Goal: Information Seeking & Learning: Learn about a topic

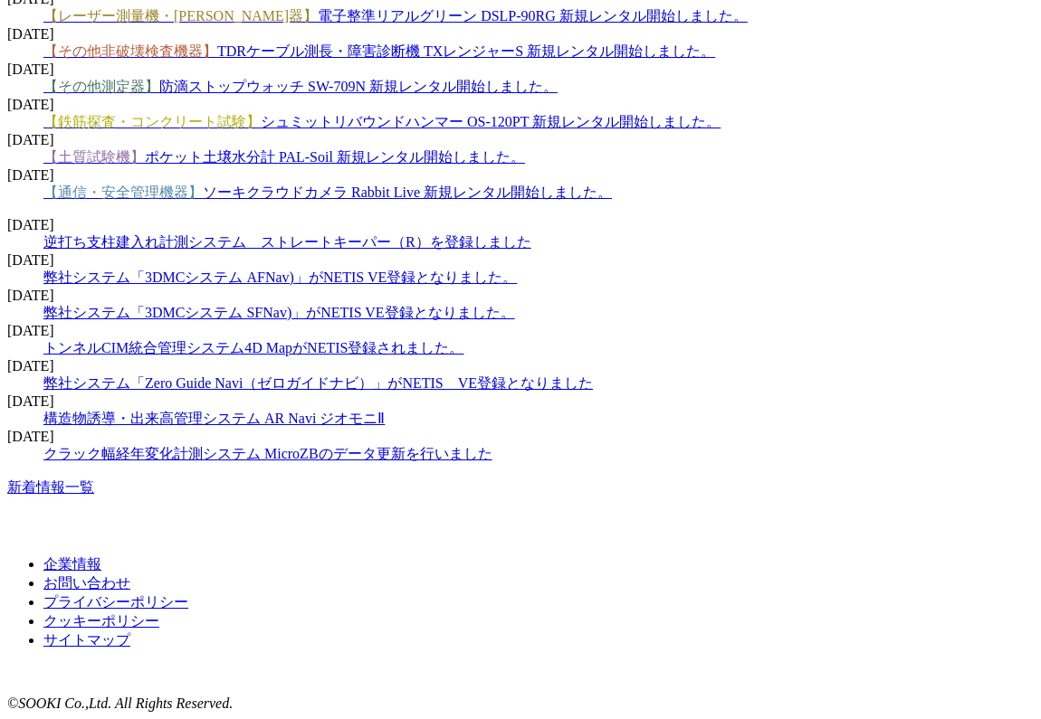
scroll to position [2796, 0]
click at [94, 495] on link "新着情報一覧" at bounding box center [50, 487] width 87 height 15
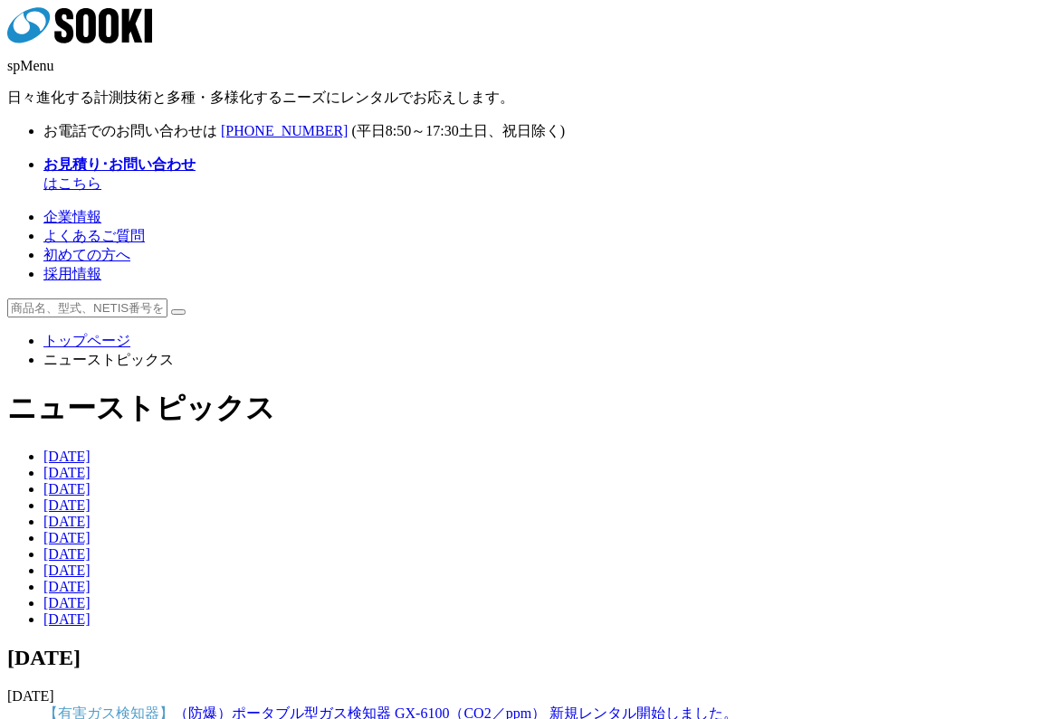
click at [45, 449] on link "2025年" at bounding box center [66, 456] width 47 height 15
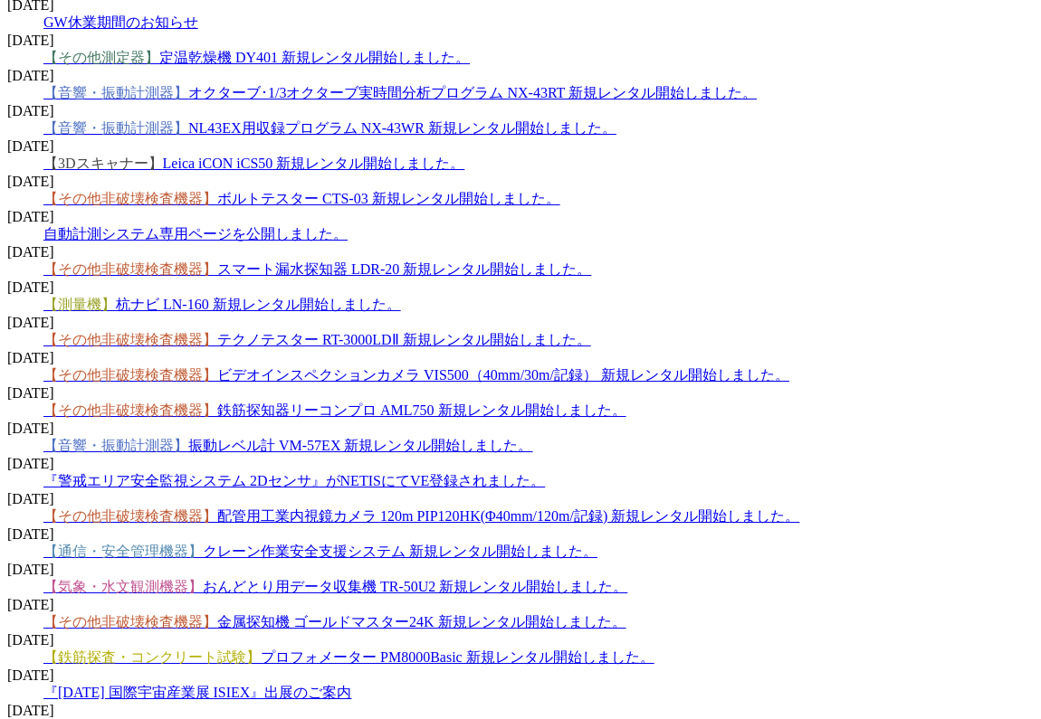
scroll to position [1810, 0]
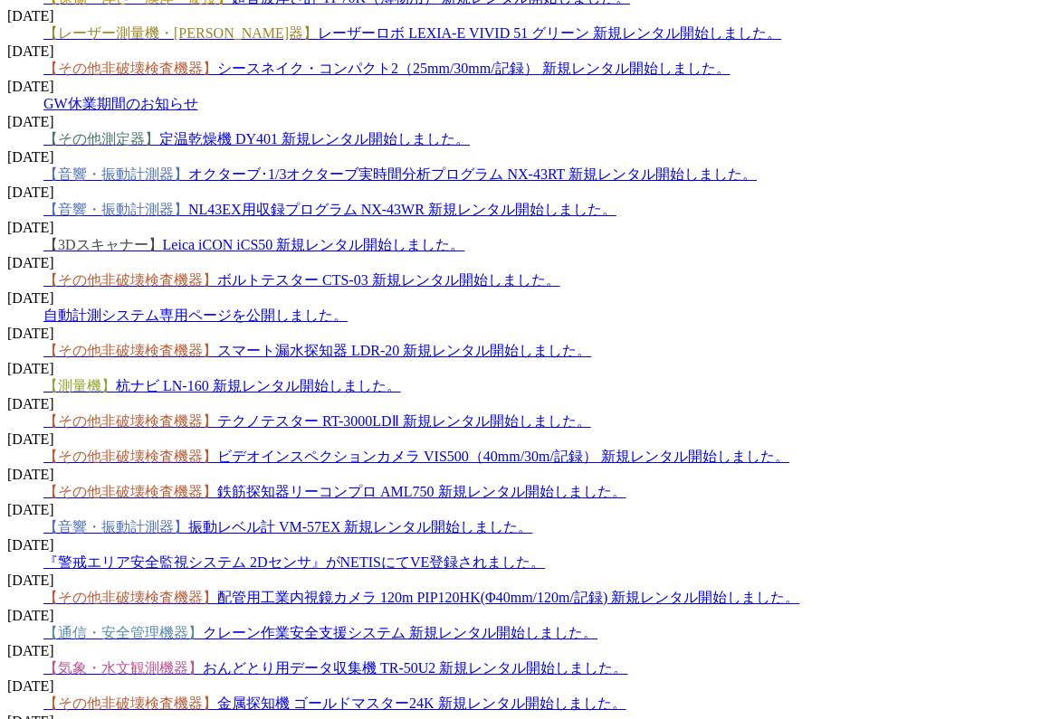
click at [519, 414] on link "【その他非破壊検査機器】 テクノテスター RT-3000LDⅡ 新規レンタル開始しました。" at bounding box center [317, 421] width 548 height 15
click at [451, 414] on link "【その他非破壊検査機器】 テクノテスター RT-3000LDⅡ 新規レンタル開始しました。" at bounding box center [317, 421] width 548 height 15
click at [491, 449] on link "【その他非破壊検査機器】 ビデオインスペクションカメラ VIS500（40mm/30m/記録） 新規レンタル開始しました。" at bounding box center [416, 456] width 746 height 15
click at [491, 414] on link "【その他非破壊検査機器】 テクノテスター RT-3000LDⅡ 新規レンタル開始しました。" at bounding box center [317, 421] width 548 height 15
click at [432, 590] on link "【その他非破壊検査機器】 配管用工業内視鏡カメラ 120m PIP120HK(Φ40mm/120m/記録) 新規レンタル開始しました。" at bounding box center [421, 597] width 756 height 15
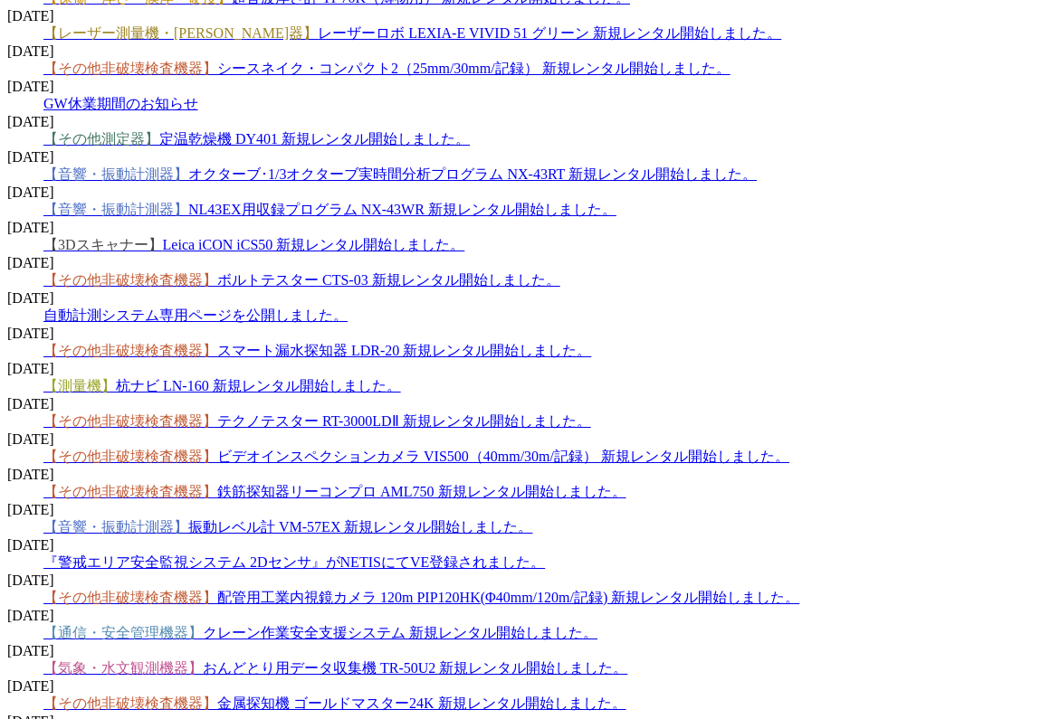
click at [573, 661] on link "【気象・水文観測機器】 おんどとり用データ収集機 TR-50U2 新規レンタル開始しました。" at bounding box center [335, 668] width 584 height 15
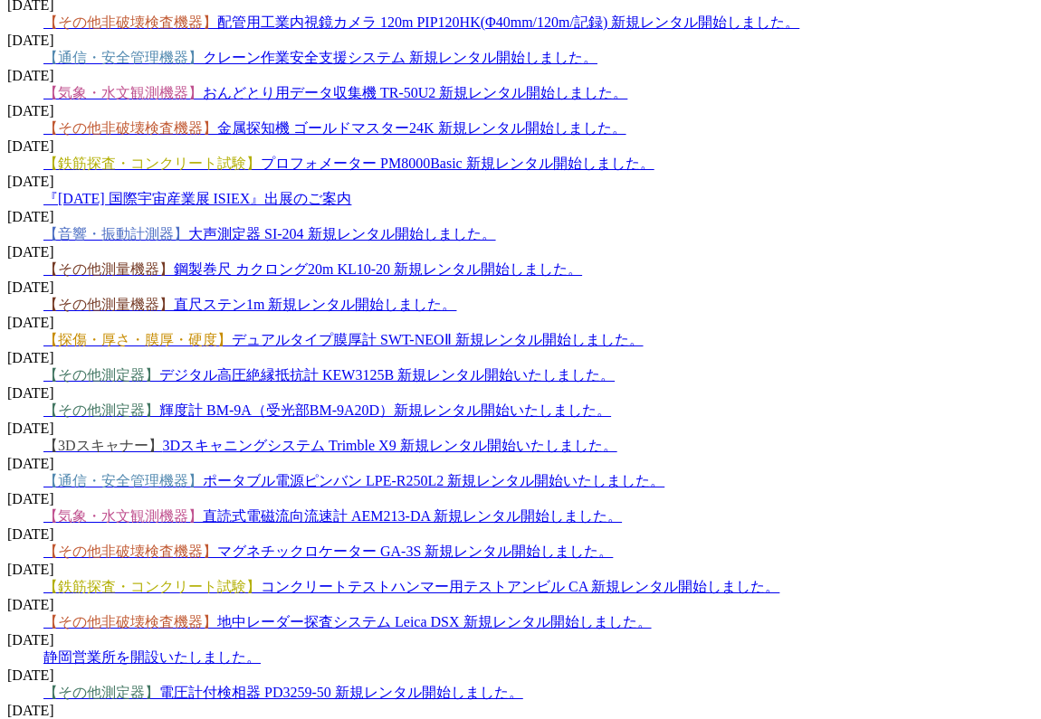
scroll to position [2550, 0]
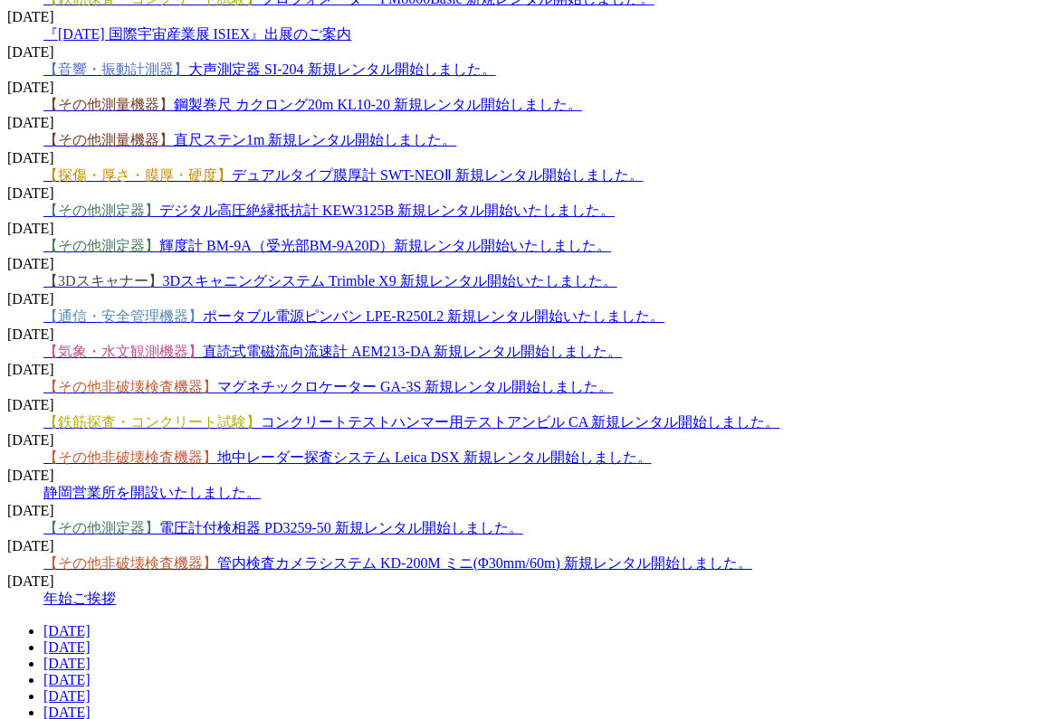
click at [352, 520] on link "【その他測定器】 電圧計付検相器 PD3259-50 新規レンタル開始しました。" at bounding box center [283, 527] width 480 height 15
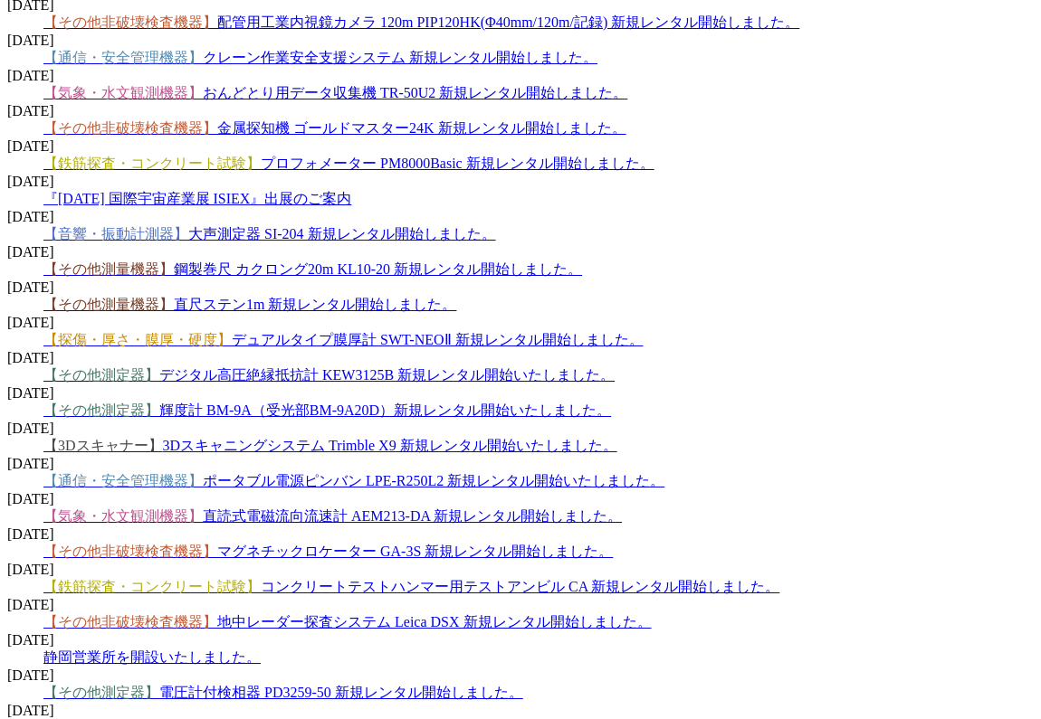
click at [510, 473] on span "【通信・安全管理機器】 ポータブル電源ピンバン LPE-R250L2 新規レンタル開始いたしました。" at bounding box center [353, 480] width 621 height 15
click at [510, 473] on link "【通信・安全管理機器】 ポータブル電源ピンバン LPE-R250L2 新規レンタル開始いたしました。" at bounding box center [353, 480] width 621 height 15
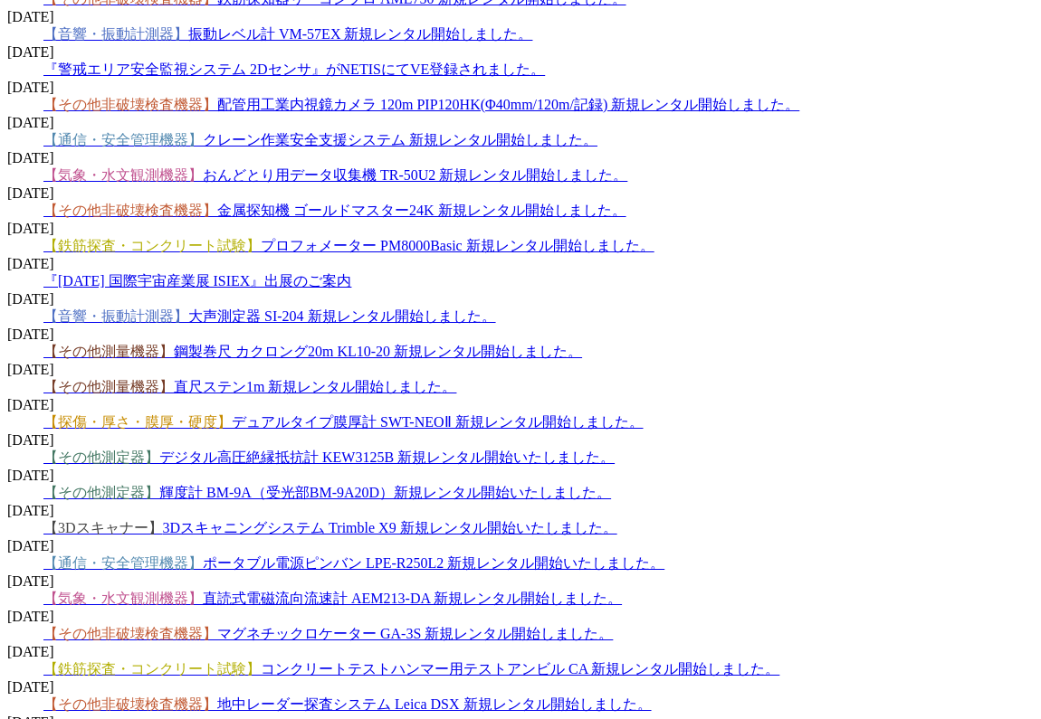
click at [443, 238] on link "【鉄筋探査・コンクリート試験】 プロフォメーター PM8000Basic 新規レンタル開始しました。" at bounding box center [348, 245] width 611 height 15
click at [518, 520] on link "【3Dスキャナー】 3Dスキャニングシステム Trimble X9 新規レンタル開始いたしました。" at bounding box center [330, 527] width 574 height 15
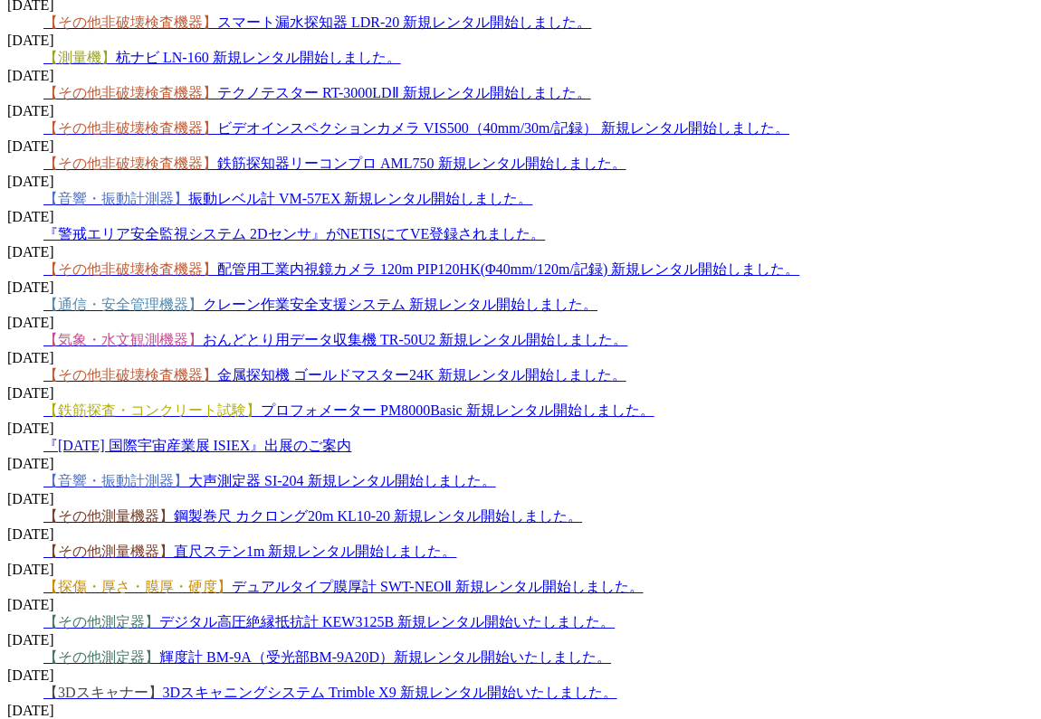
scroll to position [2056, 0]
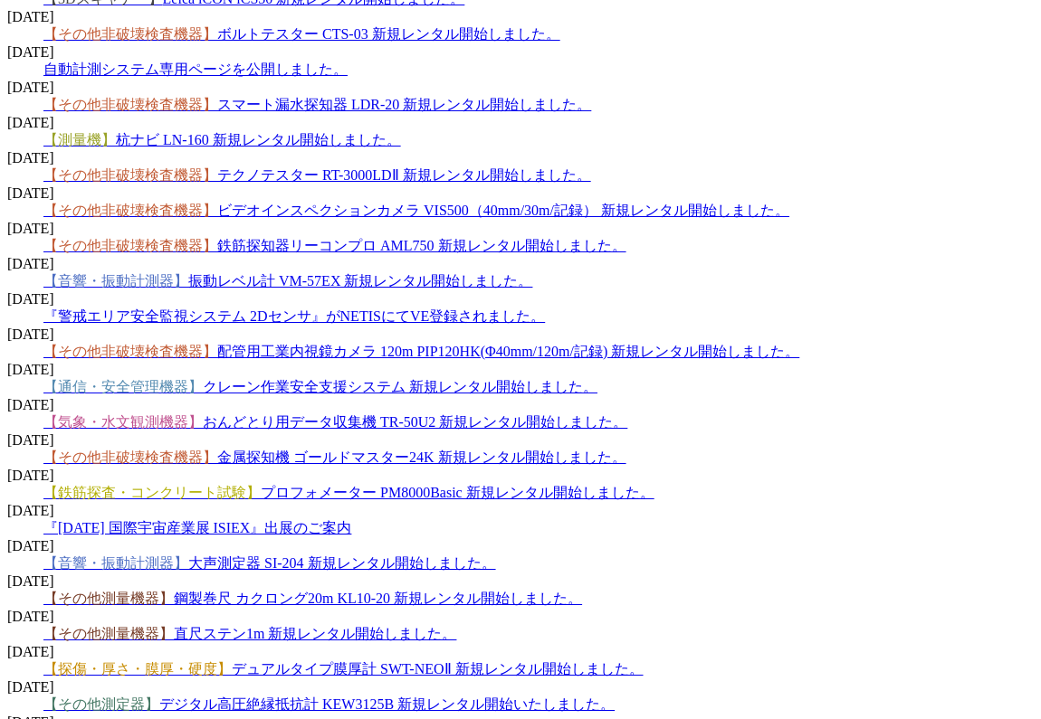
click at [571, 485] on link "【鉄筋探査・コンクリート試験】 プロフォメーター PM8000Basic 新規レンタル開始しました。" at bounding box center [348, 492] width 611 height 15
click at [261, 485] on span "【鉄筋探査・コンクリート試験】" at bounding box center [151, 492] width 217 height 15
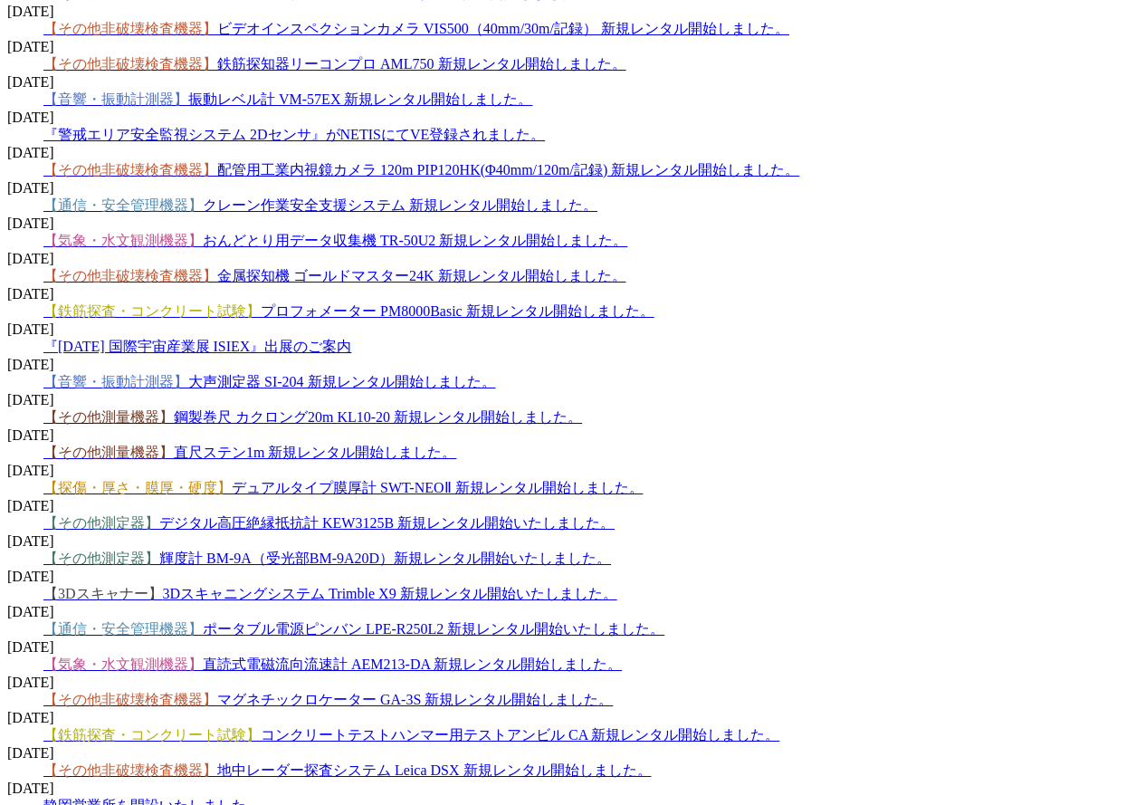
scroll to position [2419, 0]
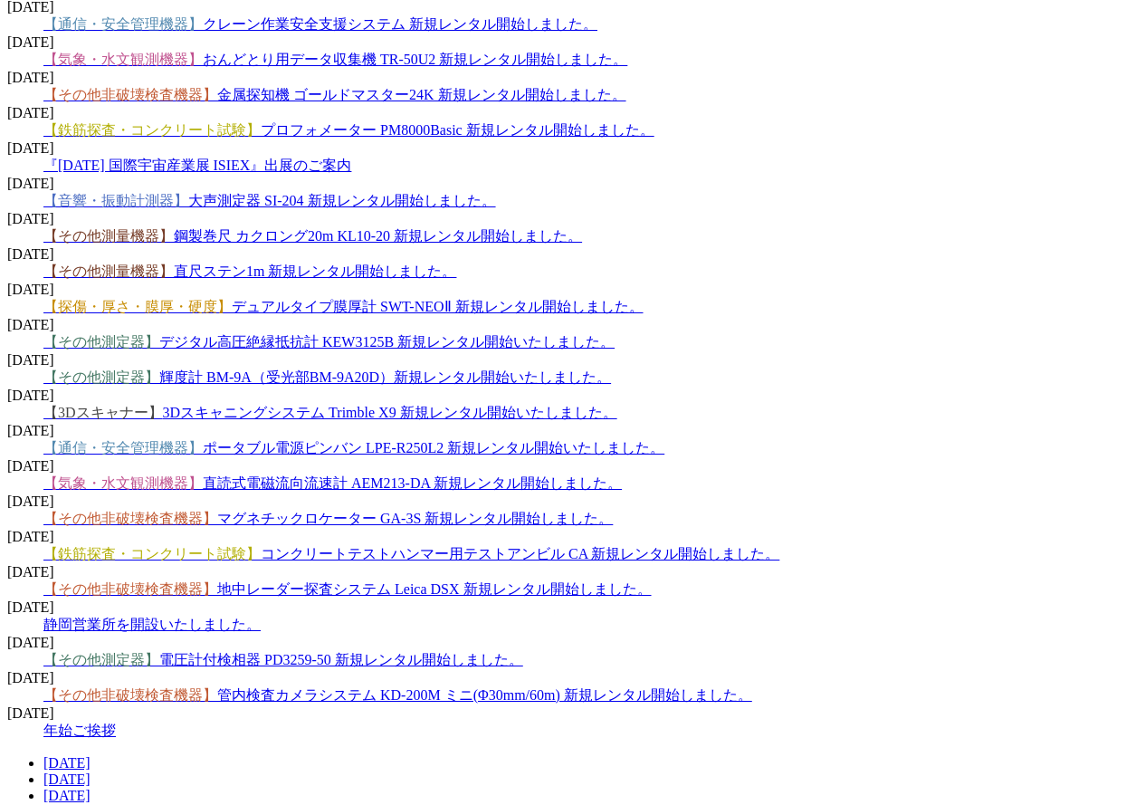
click at [611, 369] on span "【その他測定器】 輝度計 BM-9A（受光部BM-9A20D）新規レンタル開始いたしました。" at bounding box center [326, 376] width 567 height 15
click at [402, 651] on dd "【その他測定器】 電圧計付検相器 PD3259-50 新規レンタル開始しました。" at bounding box center [590, 660] width 1094 height 19
click at [407, 652] on link "【その他測定器】 電圧計付検相器 PD3259-50 新規レンタル開始しました。" at bounding box center [283, 659] width 480 height 15
click at [534, 687] on link "【その他非破壊検査機器】 管内検査カメラシステム KD-200M ミニ(Φ30mm/60m) 新規レンタル開始しました。" at bounding box center [397, 694] width 709 height 15
click at [481, 652] on link "【その他測定器】 電圧計付検相器 PD3259-50 新規レンタル開始しました。" at bounding box center [283, 659] width 480 height 15
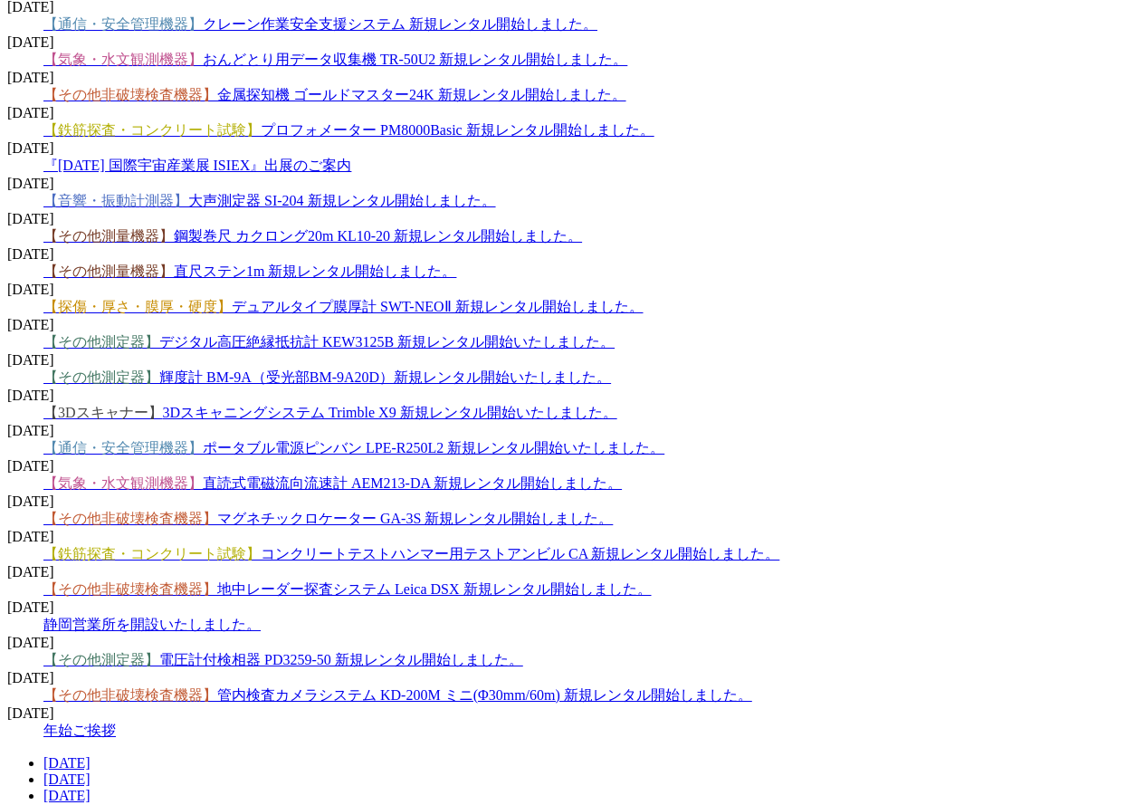
click at [546, 581] on link "【その他非破壊検査機器】 地中レーダー探査システム Leica DSX 新規レンタル開始しました。" at bounding box center [347, 588] width 608 height 15
click at [565, 510] on link "【その他非破壊検査機器】 マグネチックロケーター GA-3S 新規レンタル開始しました。" at bounding box center [327, 517] width 569 height 15
click at [553, 475] on link "【気象・水文観測機器】 直読式電磁流向流速計 AEM213-DA 新規レンタル開始しました。" at bounding box center [332, 482] width 578 height 15
click at [617, 439] on dd "【通信・安全管理機器】 ポータブル電源ピンバン LPE-R250L2 新規レンタル開始いたしました。" at bounding box center [590, 448] width 1094 height 19
click at [618, 440] on span "【通信・安全管理機器】 ポータブル電源ピンバン LPE-R250L2 新規レンタル開始いたしました。" at bounding box center [353, 447] width 621 height 15
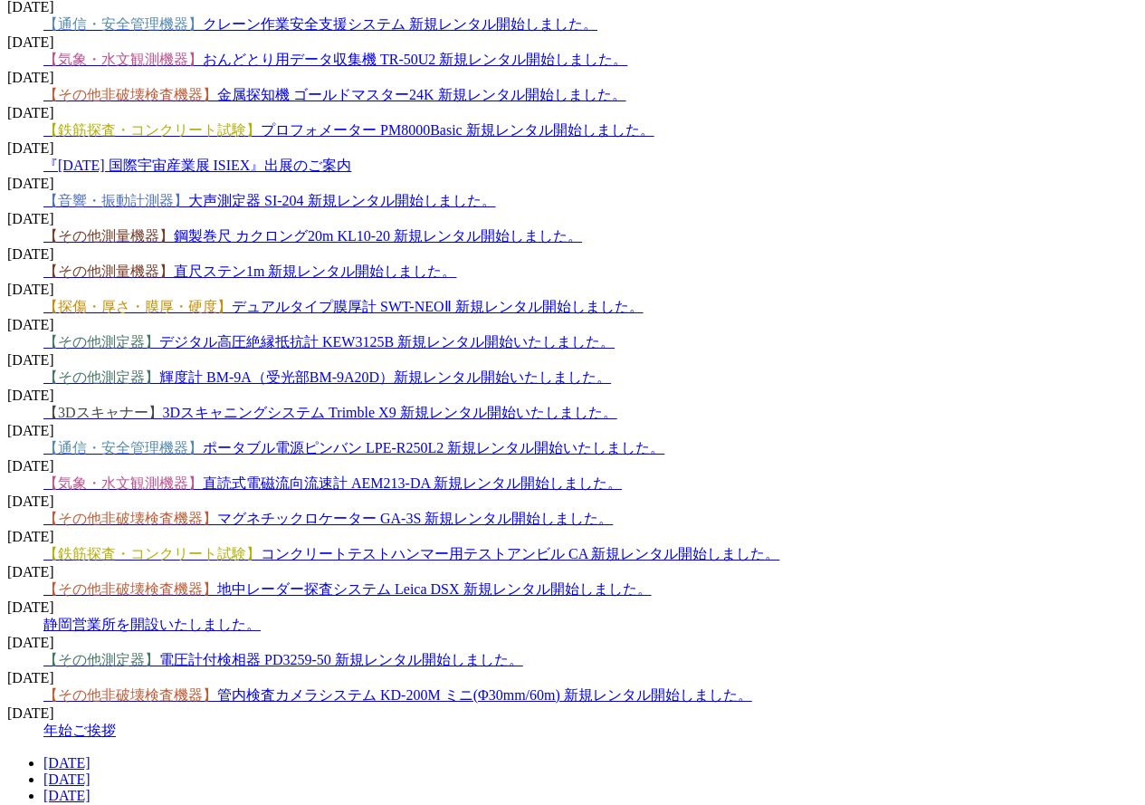
click at [612, 440] on link "【通信・安全管理機器】 ポータブル電源ピンバン LPE-R250L2 新規レンタル開始いたしました。" at bounding box center [353, 447] width 621 height 15
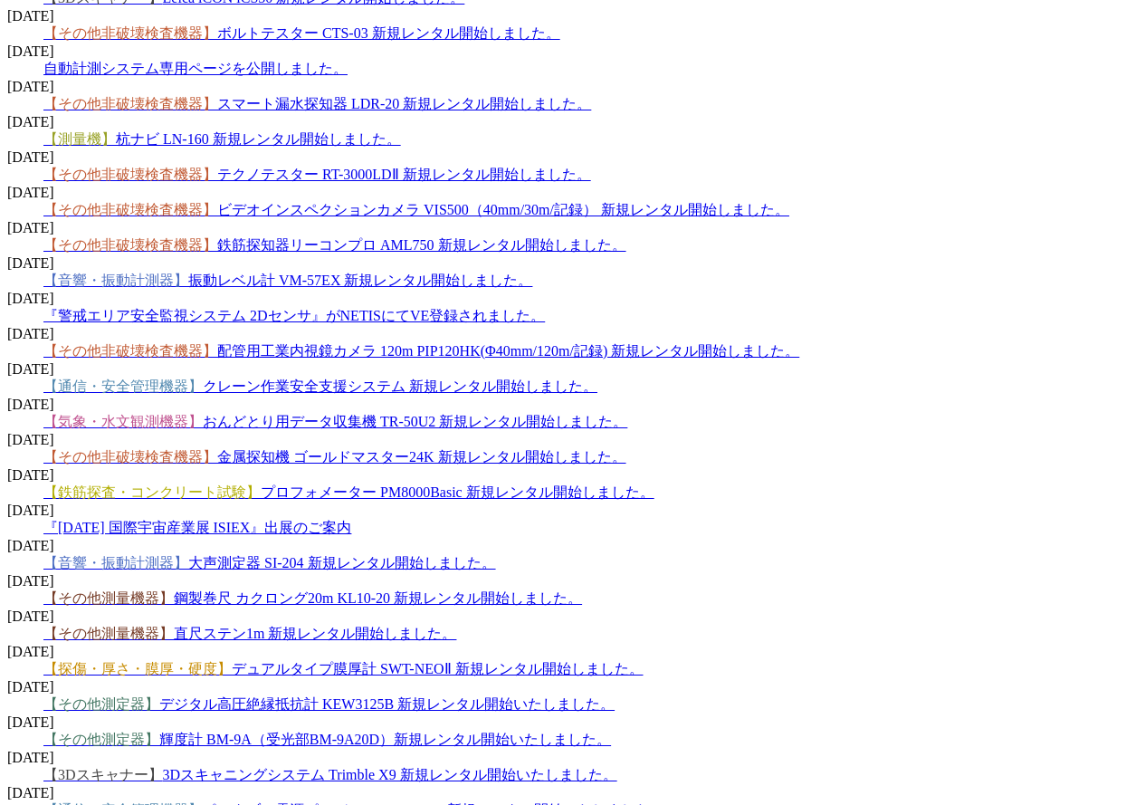
scroll to position [1967, 0]
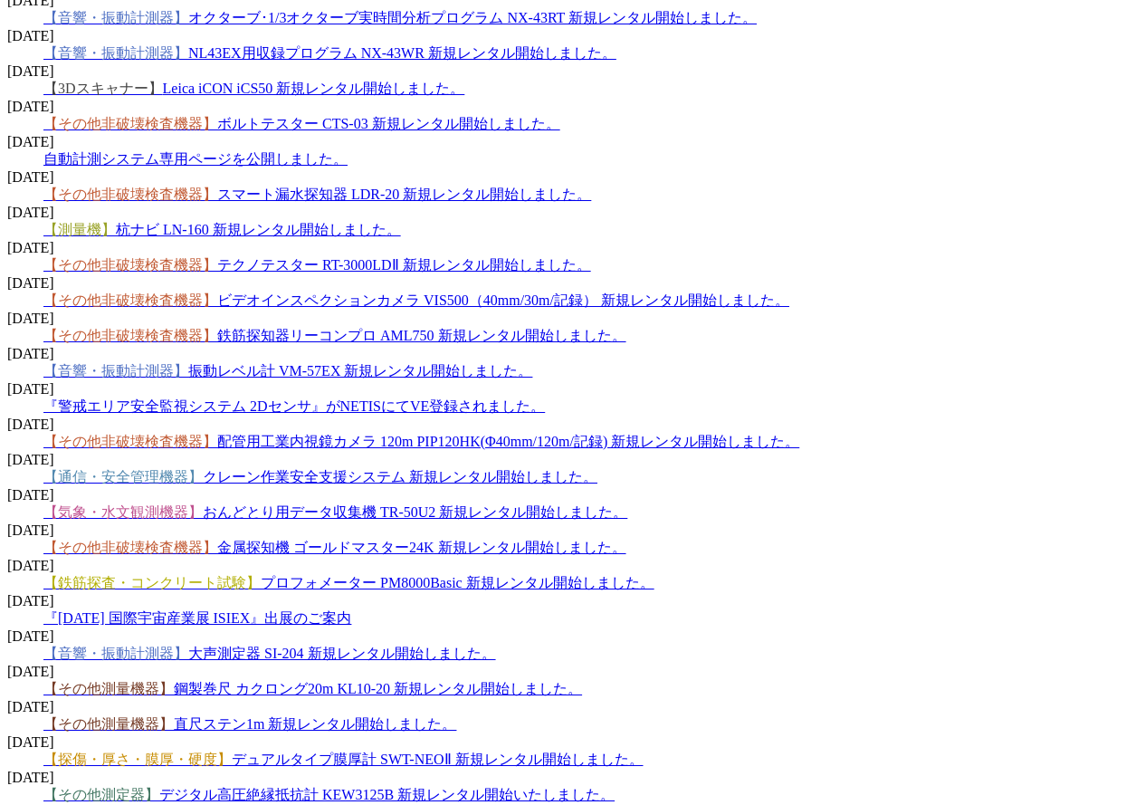
click at [607, 575] on link "【鉄筋探査・コンクリート試験】 プロフォメーター PM8000Basic 新規レンタル開始しました。" at bounding box center [348, 582] width 611 height 15
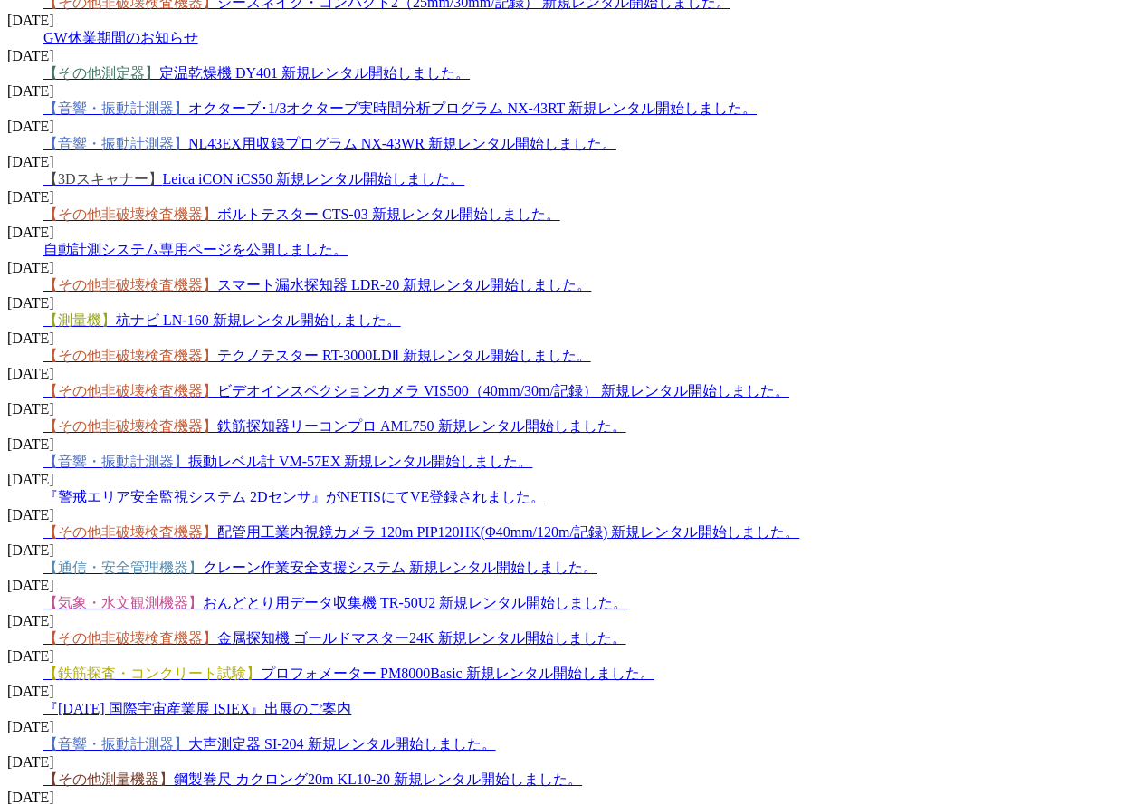
scroll to position [1695, 0]
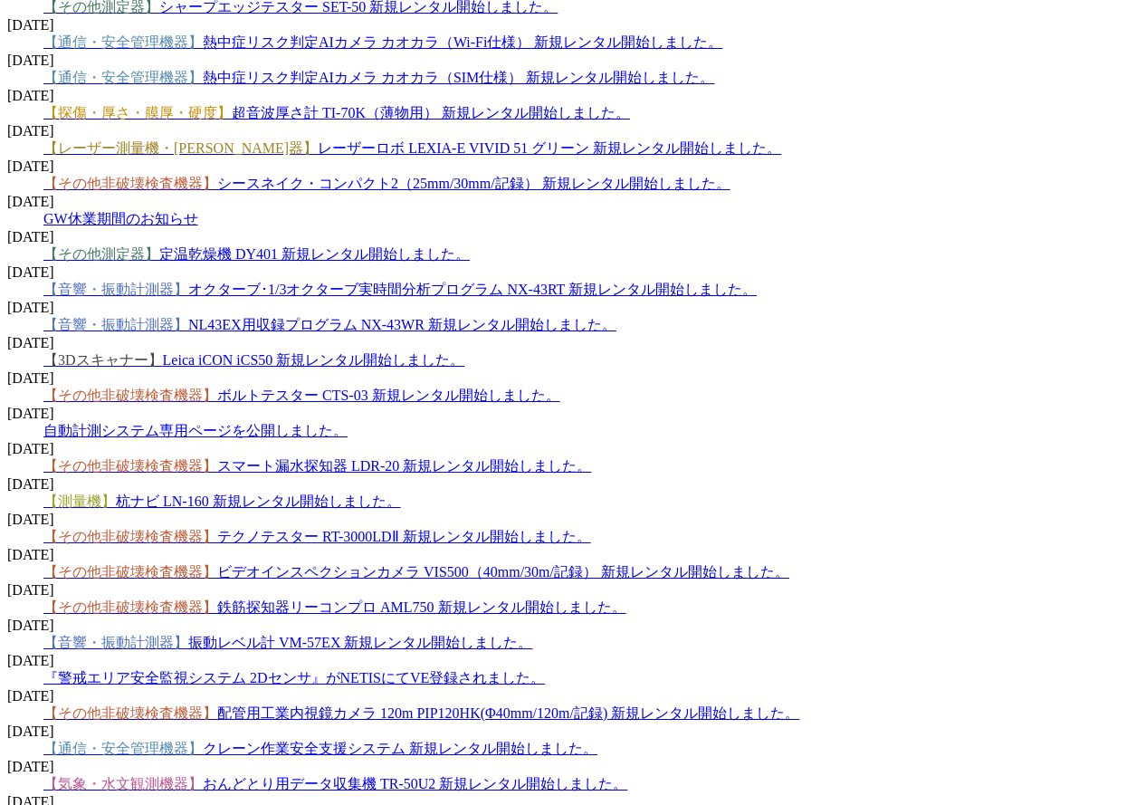
click at [591, 529] on link "【その他非破壊検査機器】 テクノテスター RT-3000LDⅡ 新規レンタル開始しました。" at bounding box center [317, 536] width 548 height 15
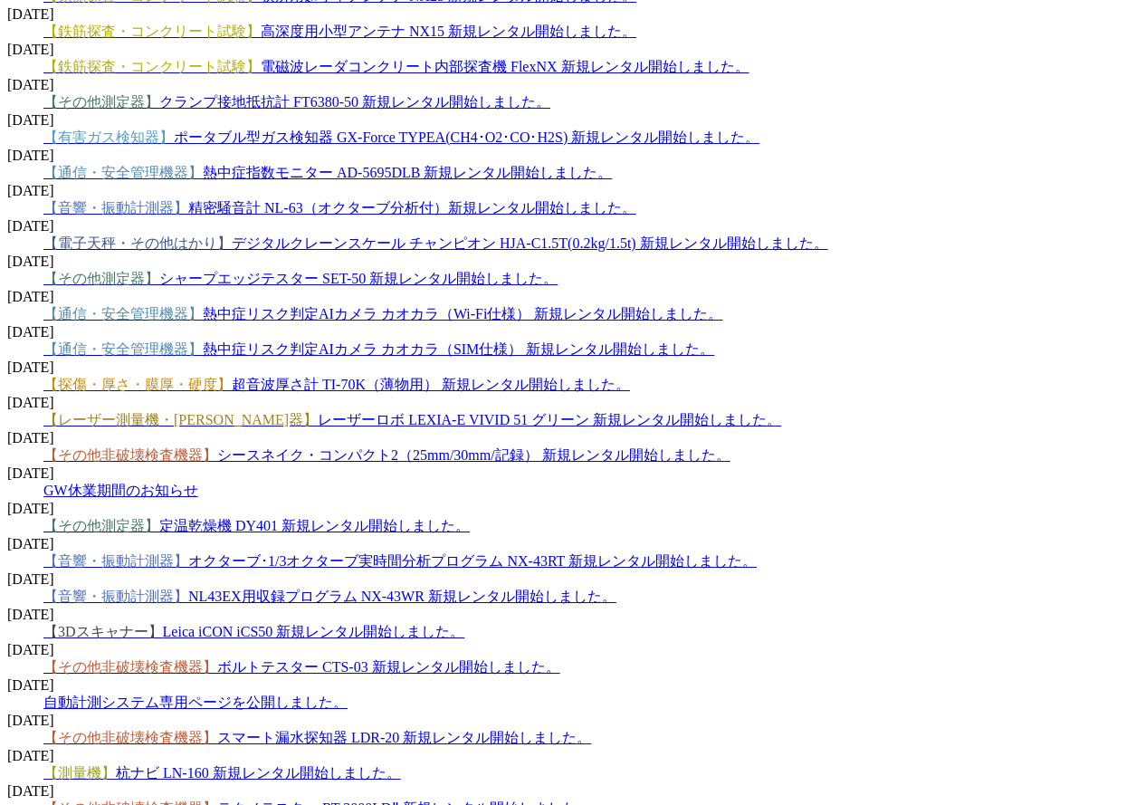
scroll to position [1243, 0]
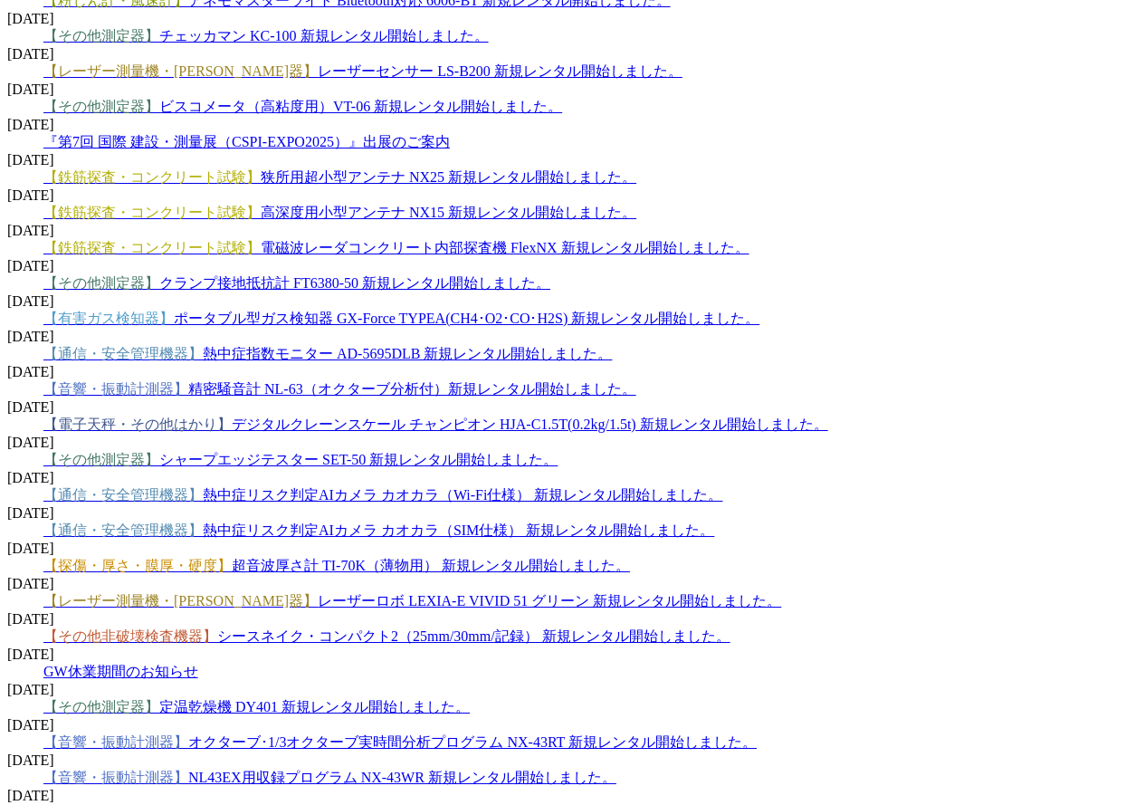
click at [568, 557] on link "【探傷・厚さ・膜厚・硬度】 超音波厚さ計 TI-70K（薄物用） 新規レンタル開始しました。" at bounding box center [336, 564] width 586 height 15
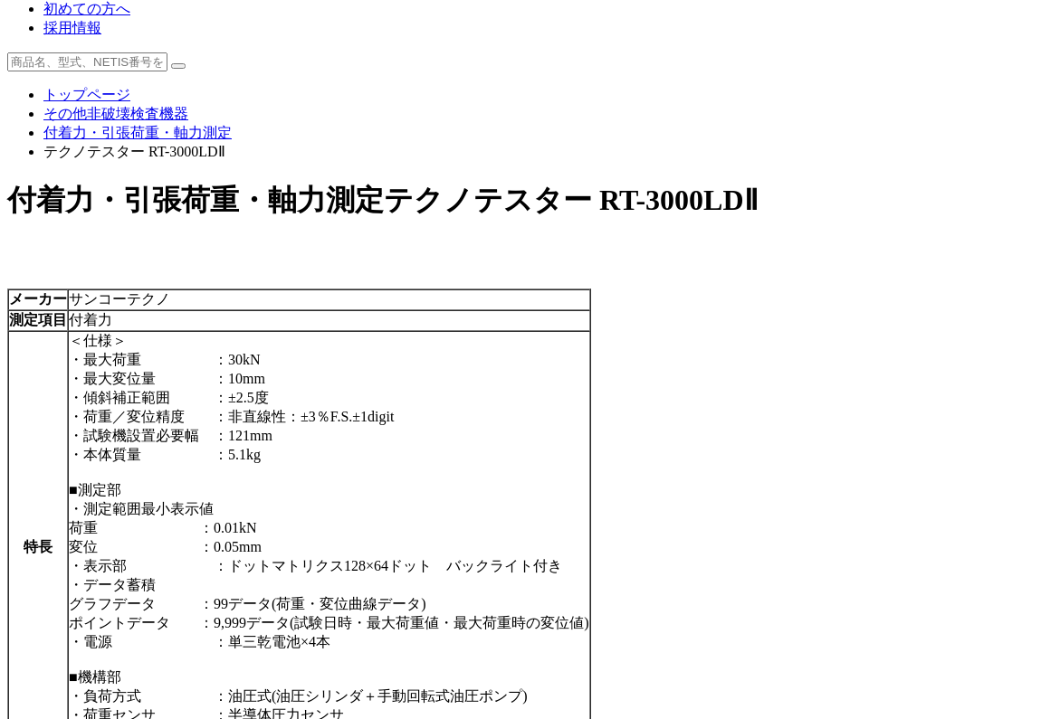
scroll to position [81, 0]
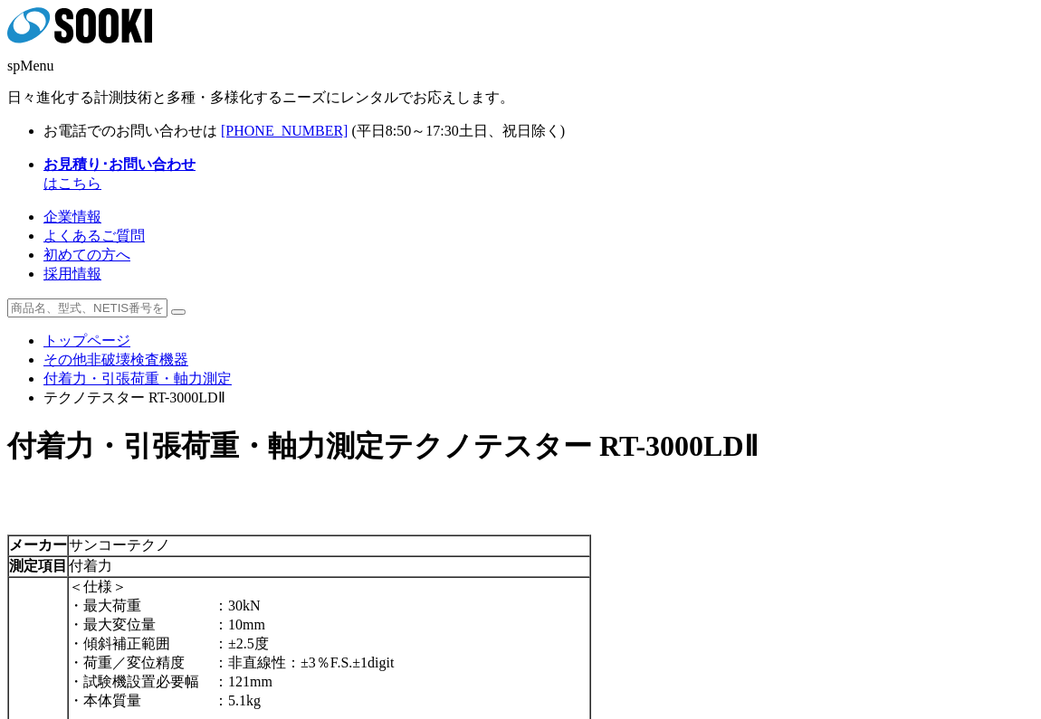
scroll to position [329, 0]
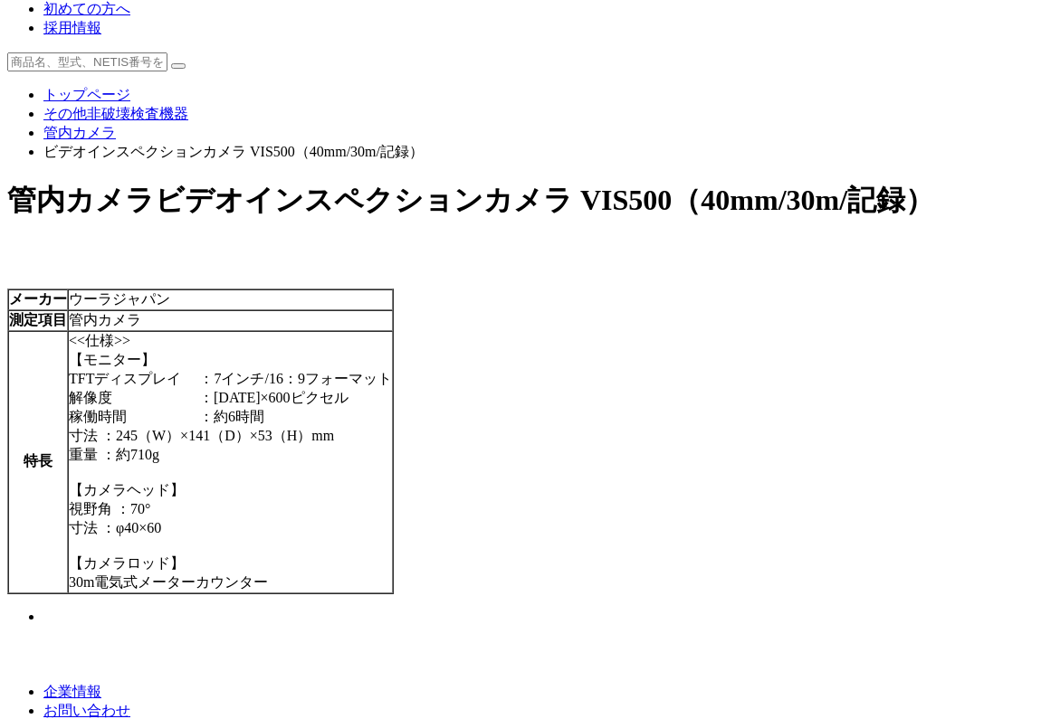
scroll to position [81, 0]
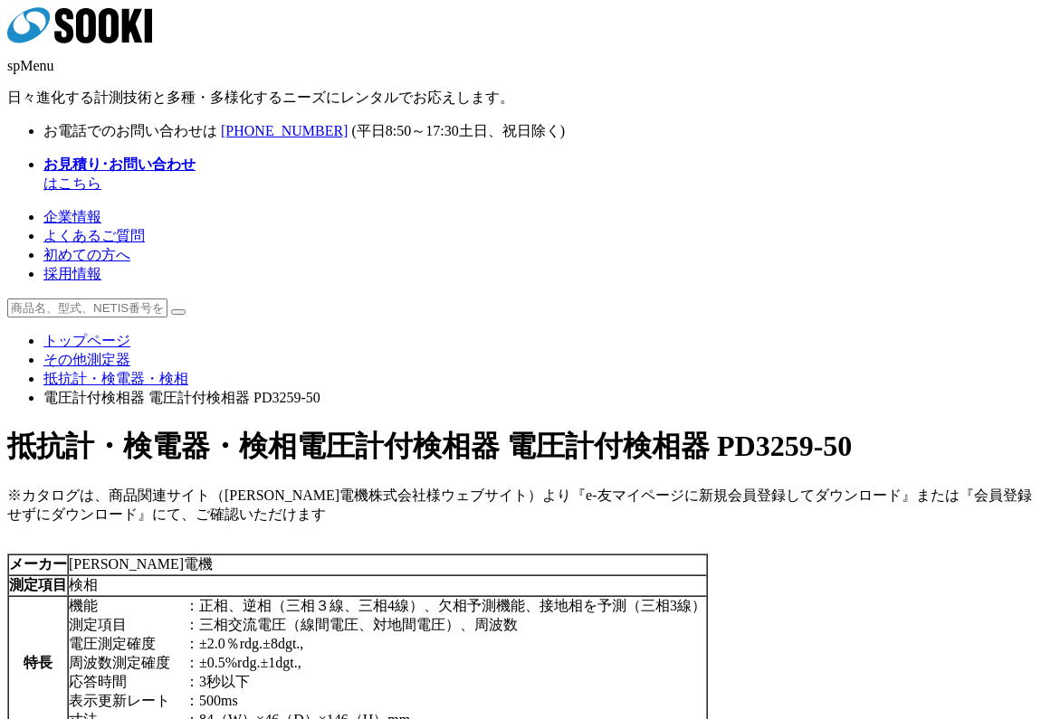
click at [73, 40] on icon at bounding box center [63, 25] width 19 height 35
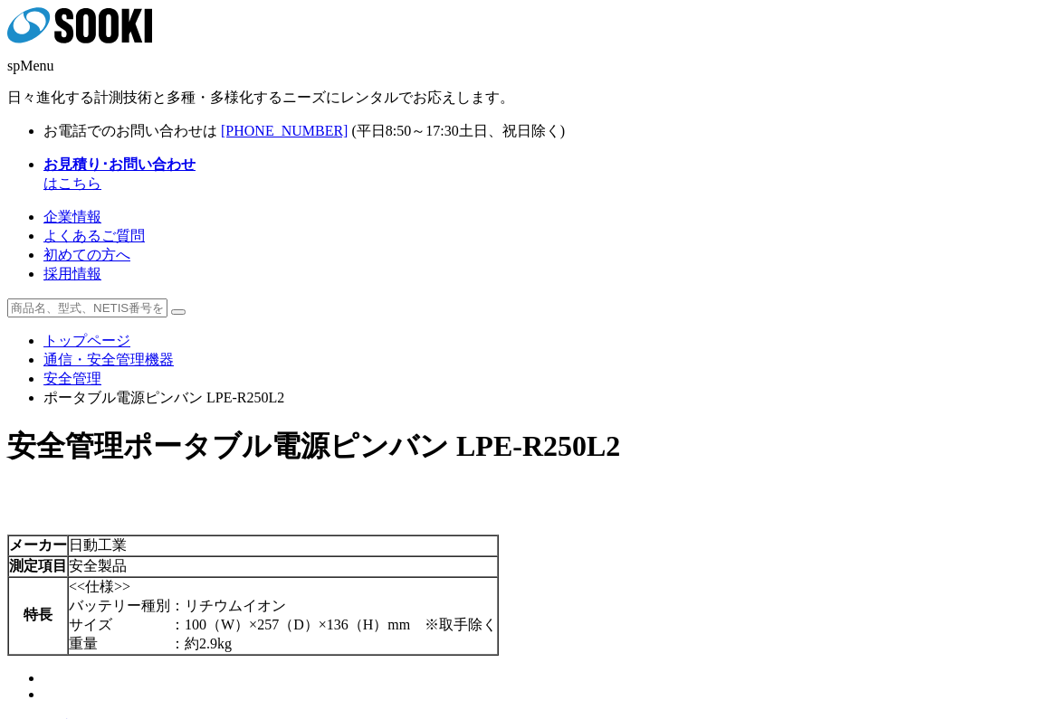
click at [620, 430] on span "ポータブル電源ピンバン LPE-R250L2" at bounding box center [371, 446] width 497 height 33
drag, startPoint x: 616, startPoint y: 253, endPoint x: 769, endPoint y: 246, distance: 153.1
click at [769, 427] on h1 "安全管理 ポータブル電源ピンバン LPE-R250L2" at bounding box center [520, 447] width 1026 height 40
copy span "LPE-R250L2"
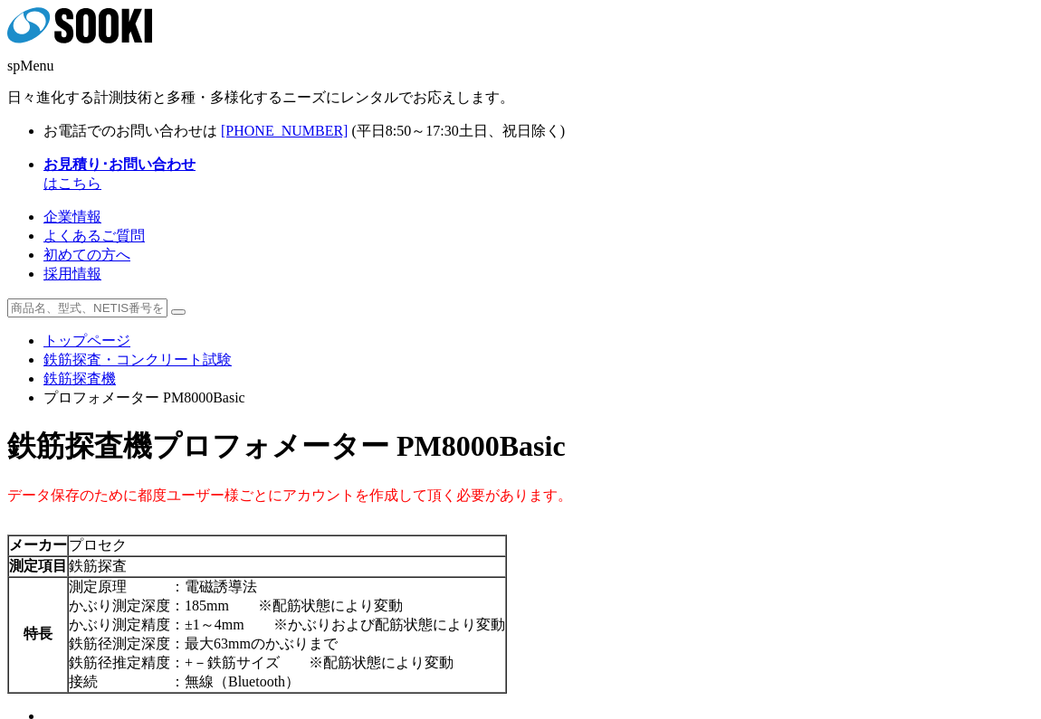
scroll to position [81, 0]
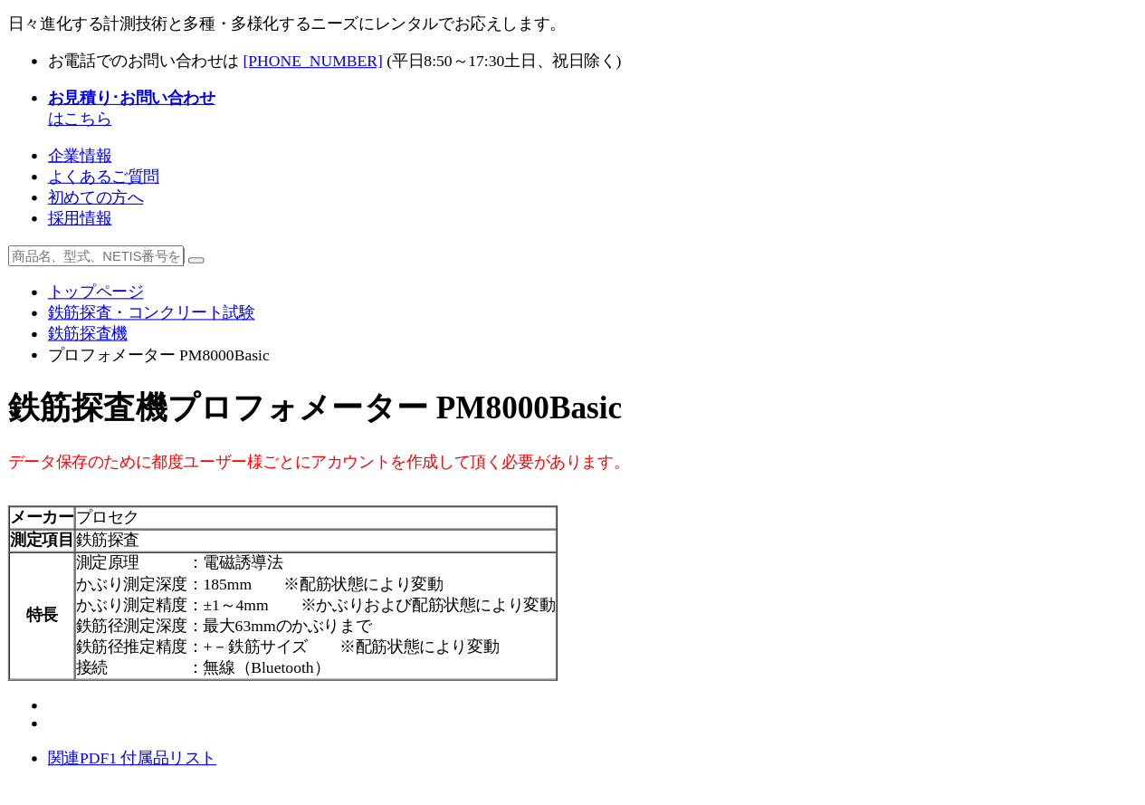
scroll to position [82, 0]
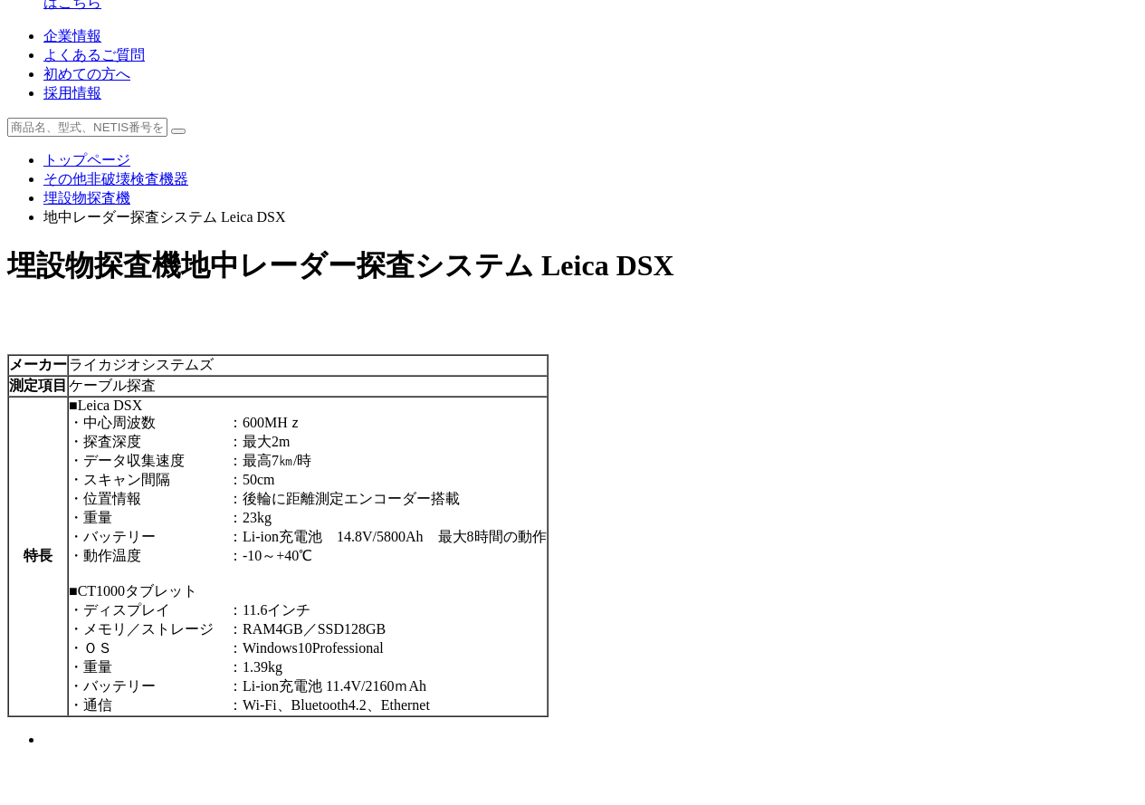
scroll to position [267, 0]
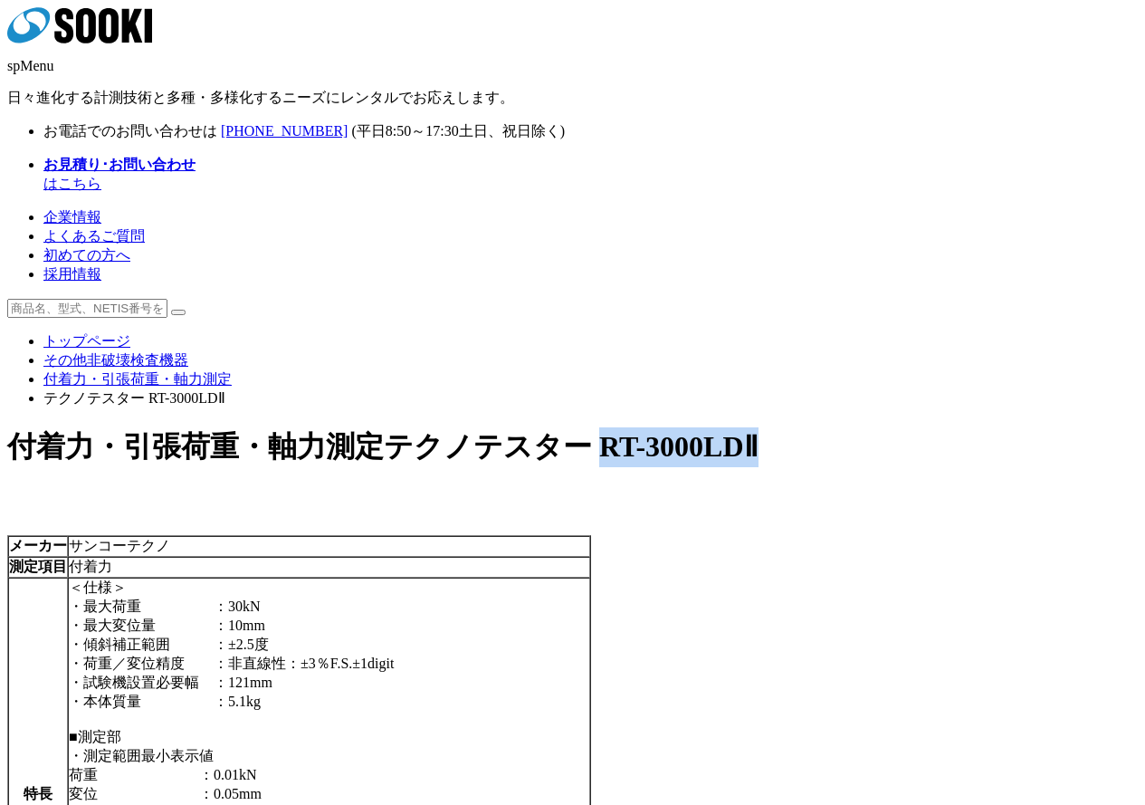
drag, startPoint x: 689, startPoint y: 258, endPoint x: 862, endPoint y: 276, distance: 173.8
click at [862, 427] on h1 "付着力・引張荷重・軸力測定 テクノテスター RT-3000LDⅡ" at bounding box center [572, 447] width 1130 height 40
copy span "RT-3000LDⅡ"
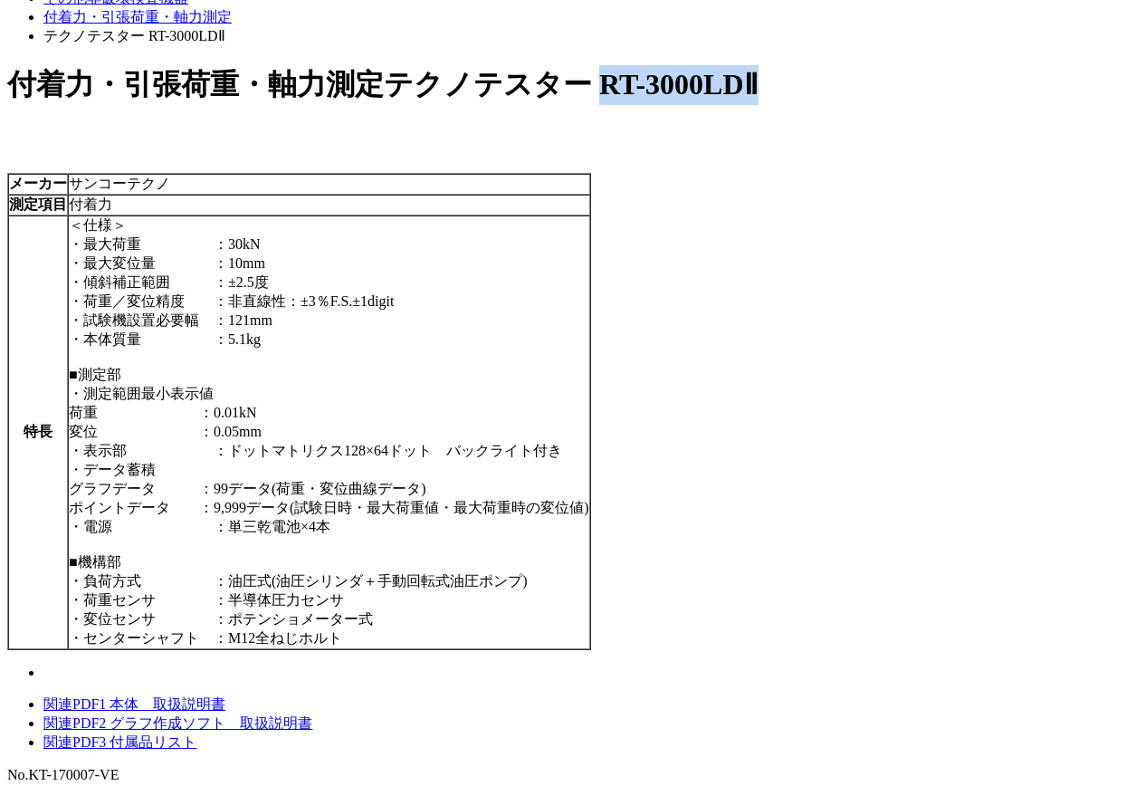
scroll to position [272, 0]
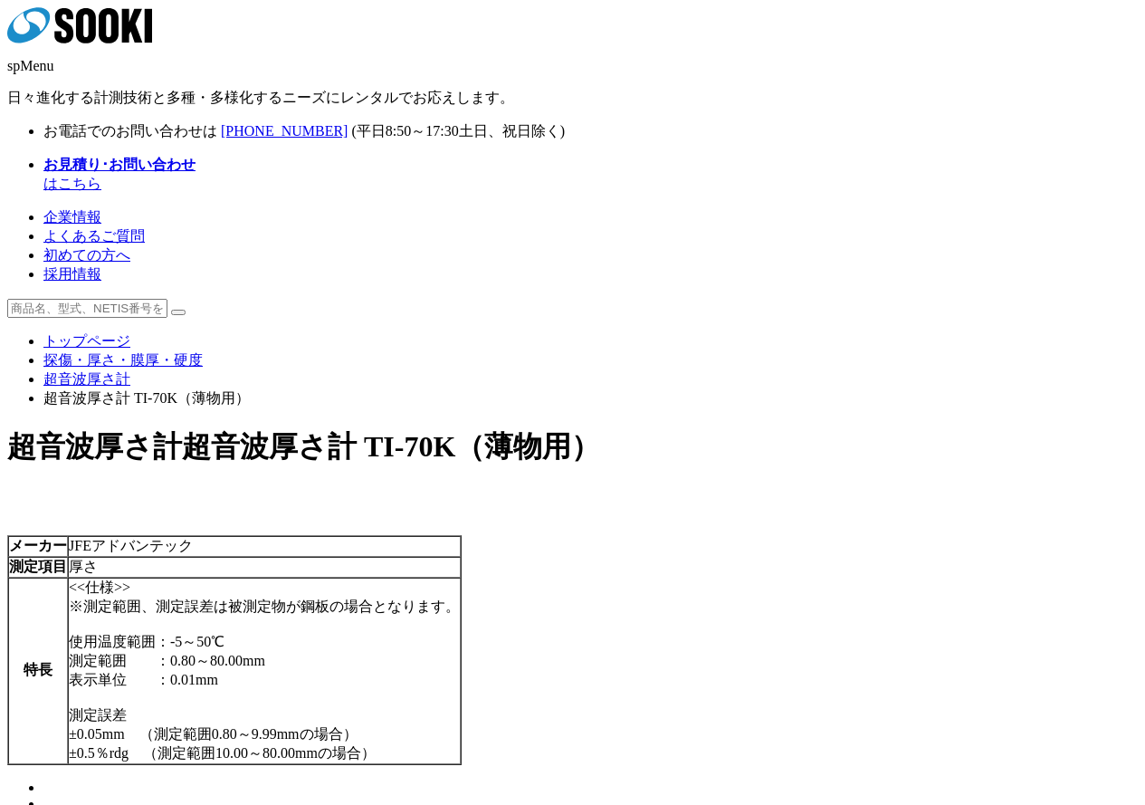
click at [43, 792] on img at bounding box center [43, 792] width 0 height 0
click at [43, 804] on img at bounding box center [43, 808] width 0 height 0
drag, startPoint x: 633, startPoint y: 260, endPoint x: 617, endPoint y: 260, distance: 15.4
click at [600, 430] on span "超音波厚さ計 TI-70K（薄物用）" at bounding box center [391, 446] width 418 height 33
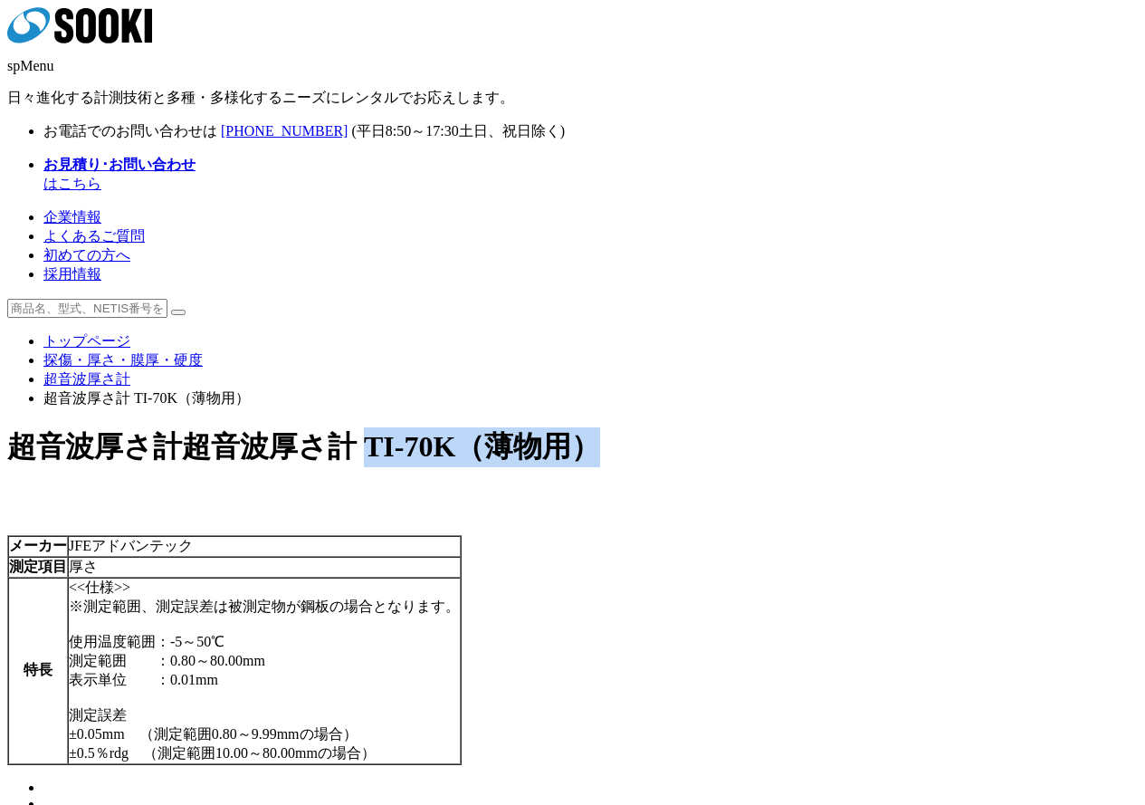
drag, startPoint x: 730, startPoint y: 244, endPoint x: 800, endPoint y: 244, distance: 69.7
click at [800, 427] on h1 "超音波厚さ計 超音波厚さ計 TI-70K（薄物用）" at bounding box center [572, 447] width 1130 height 40
copy span "TI-70K（薄物用）"
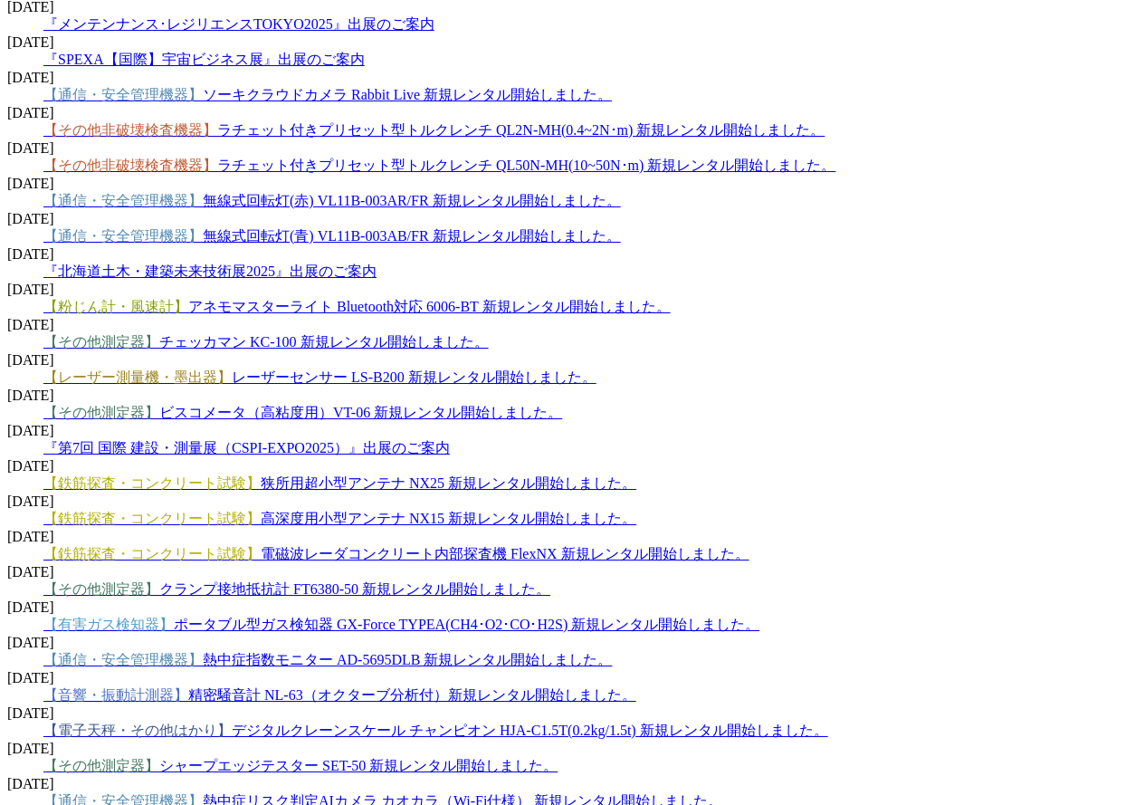
scroll to position [881, 0]
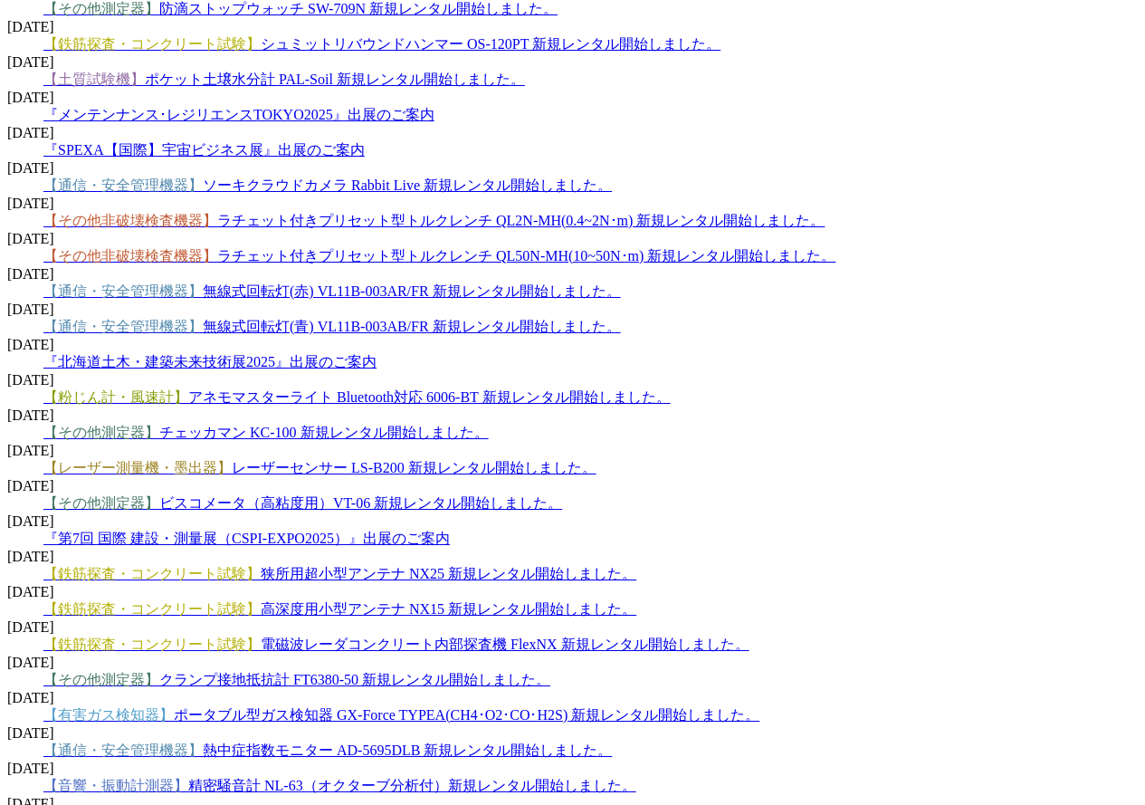
click at [643, 636] on link "【鉄筋探査・コンクリート試験】 電磁波レーダコンクリート内部探査機 FlexNX 新規レンタル開始しました。" at bounding box center [396, 643] width 706 height 15
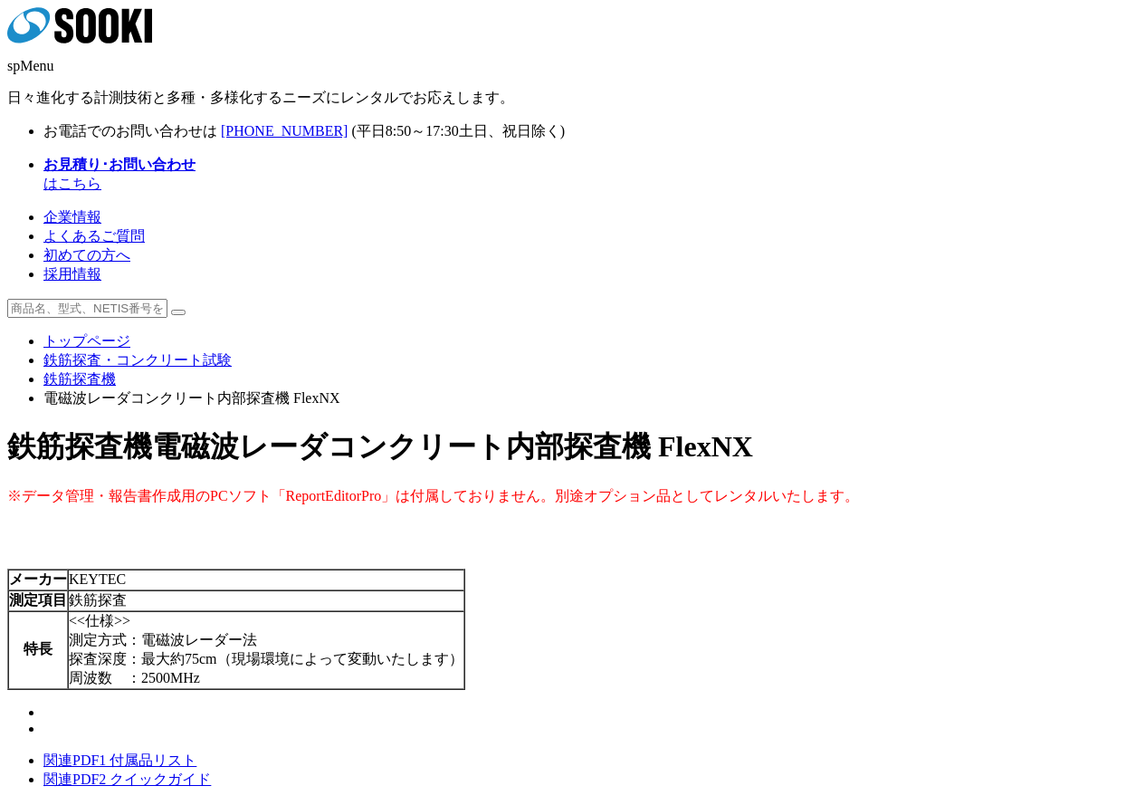
click at [43, 717] on img at bounding box center [43, 717] width 0 height 0
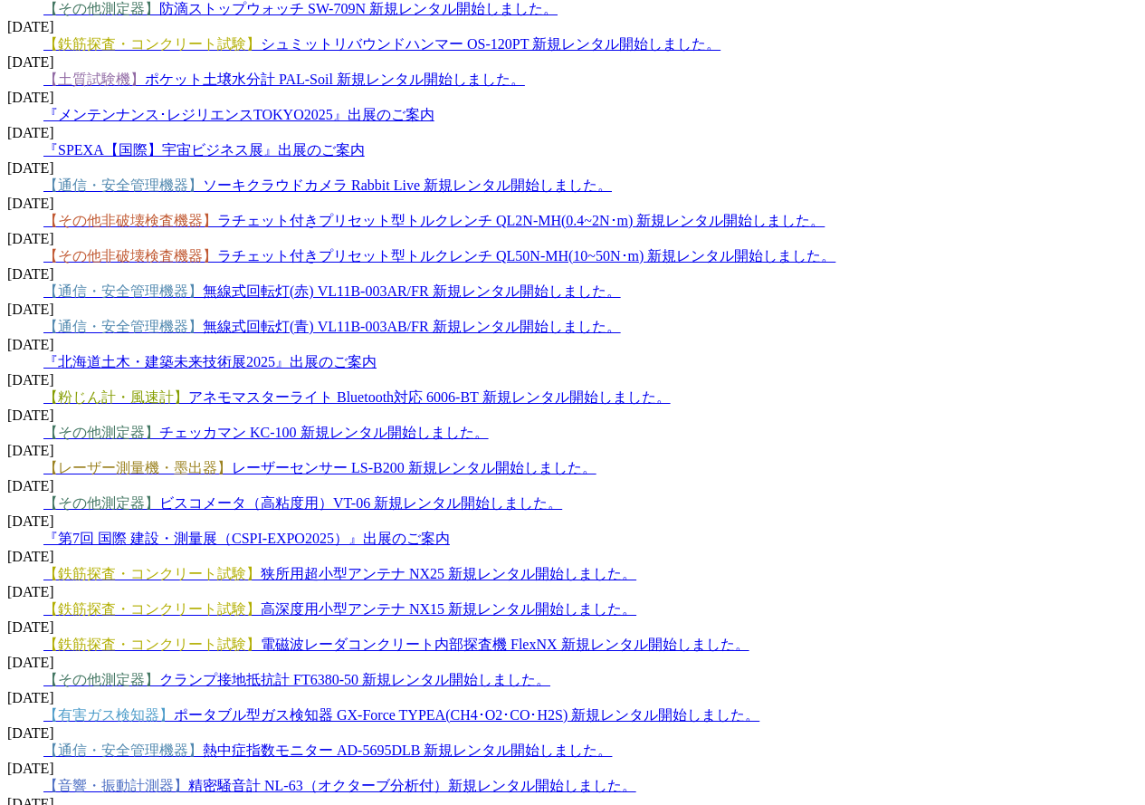
click at [557, 460] on span "【レーザー測量機・墨出器】 レーザーセンサー LS-B200 新規レンタル開始しました。" at bounding box center [319, 467] width 553 height 15
click at [566, 460] on link "【レーザー測量機・墨出器】 レーザーセンサー LS-B200 新規レンタル開始しました。" at bounding box center [319, 467] width 553 height 15
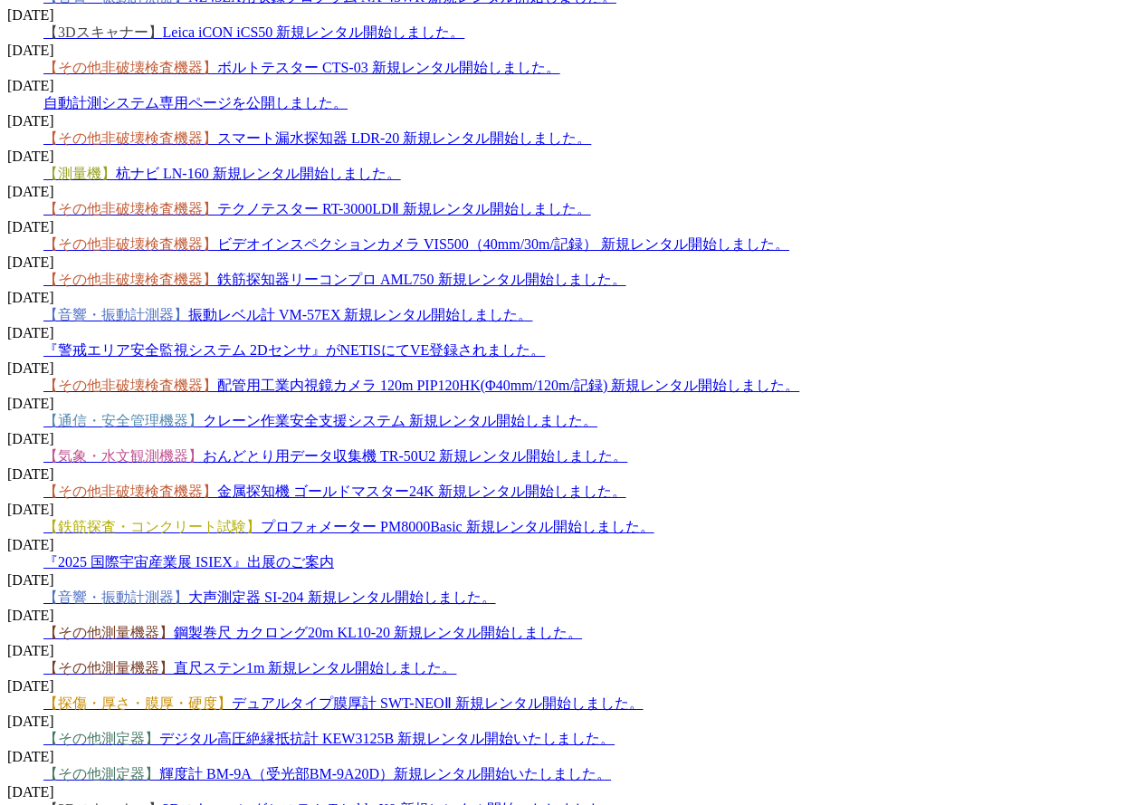
scroll to position [2419, 0]
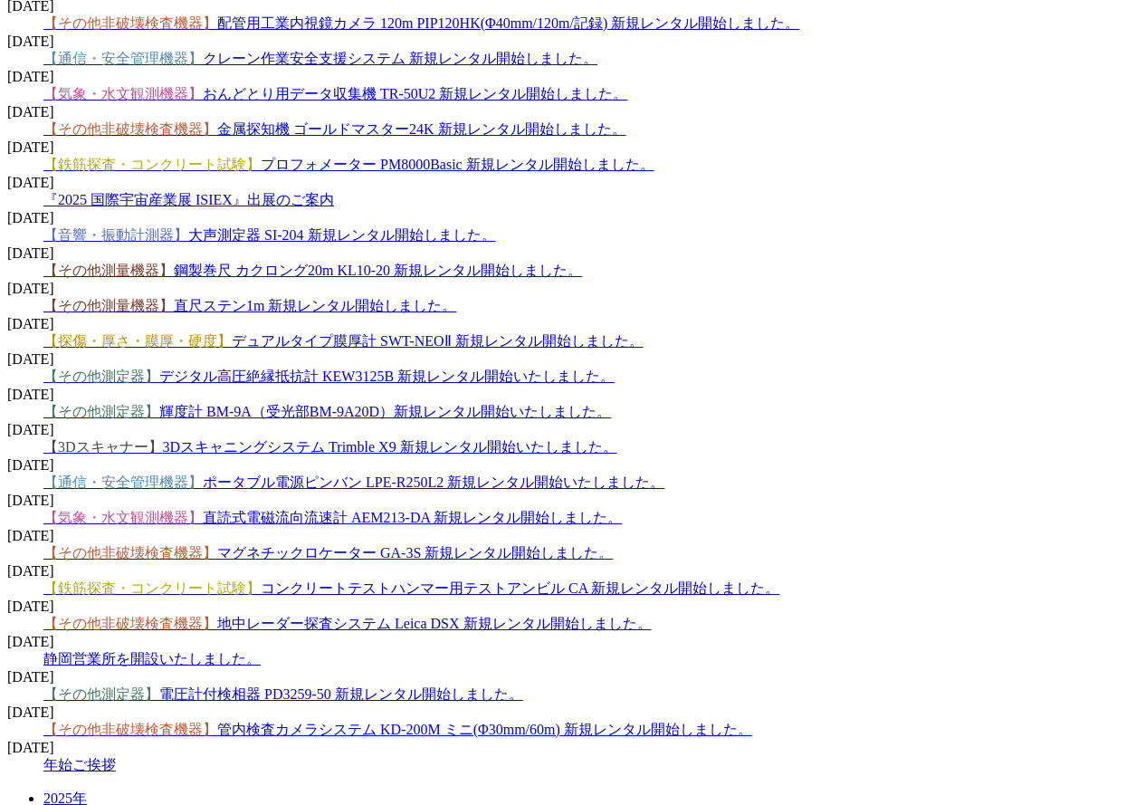
click at [501, 686] on link "【その他測定器】 電圧計付検相器 PD3259-50 新規レンタル開始しました。" at bounding box center [283, 693] width 480 height 15
click at [497, 474] on link "【通信・安全管理機器】 ポータブル電源ピンバン LPE-R250L2 新規レンタル開始いたしました。" at bounding box center [353, 481] width 621 height 15
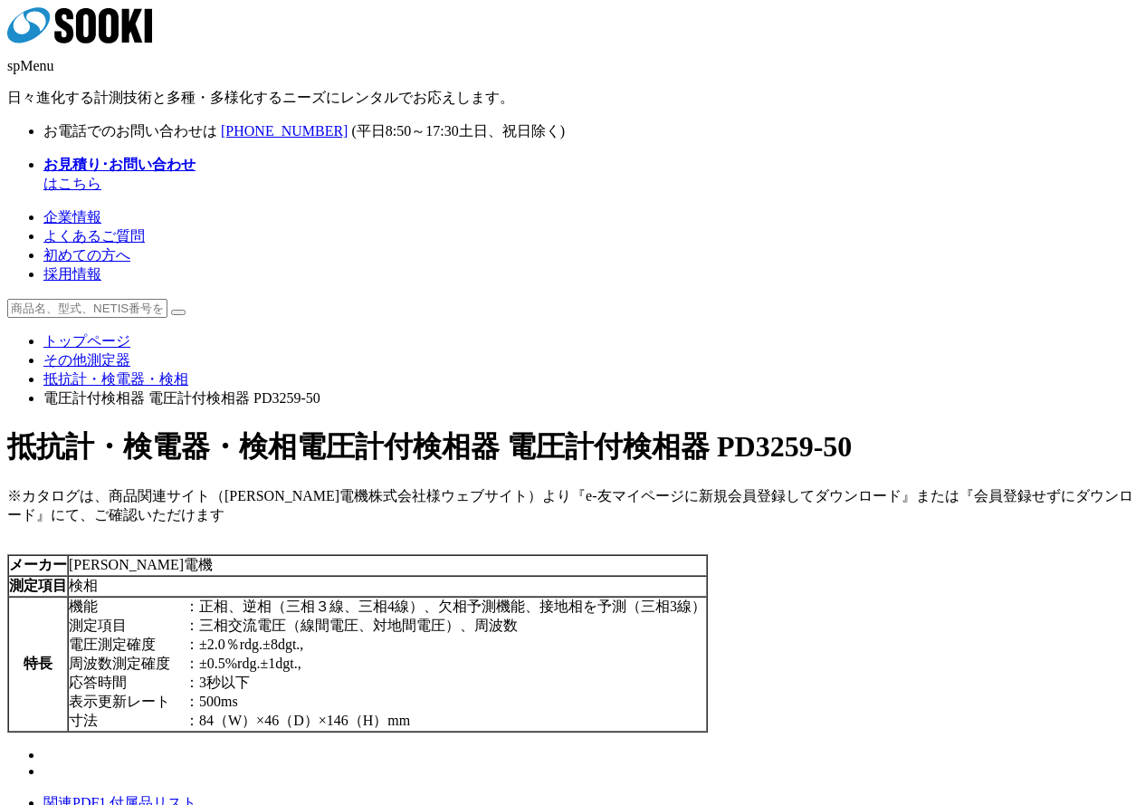
click at [1029, 427] on h1 "抵抗計・検電器・検相 電圧計付検相器 電圧計付検相器 PD3259-50" at bounding box center [572, 447] width 1130 height 40
